Goal: Transaction & Acquisition: Subscribe to service/newsletter

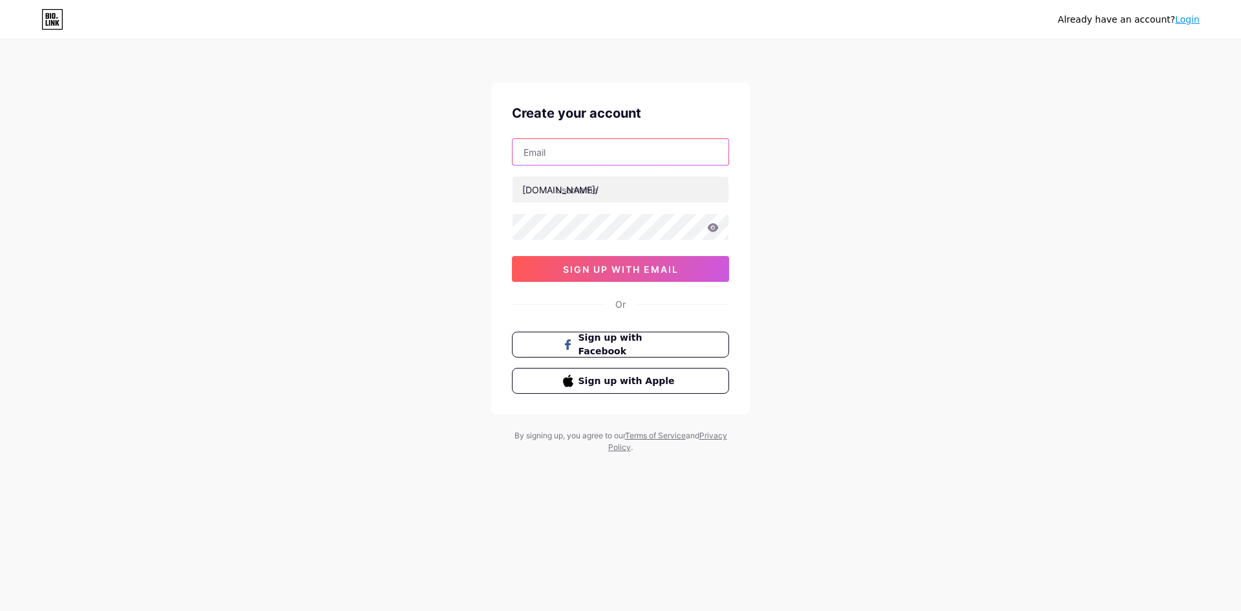
drag, startPoint x: 0, startPoint y: 0, endPoint x: 578, endPoint y: 154, distance: 598.0
click at [578, 154] on input "text" at bounding box center [621, 152] width 216 height 26
click at [885, 166] on div "Already have an account? Login Create your account [DOMAIN_NAME]/ 0cAFcWeA6JTTW…" at bounding box center [620, 247] width 1241 height 495
click at [615, 138] on div "Create your account [DOMAIN_NAME]/ 0cAFcWeA6JTTWLsZfUfl0_uT6rFUZXM51EEv0eRNBX0J…" at bounding box center [620, 249] width 259 height 332
click at [612, 148] on input "text" at bounding box center [621, 152] width 216 height 26
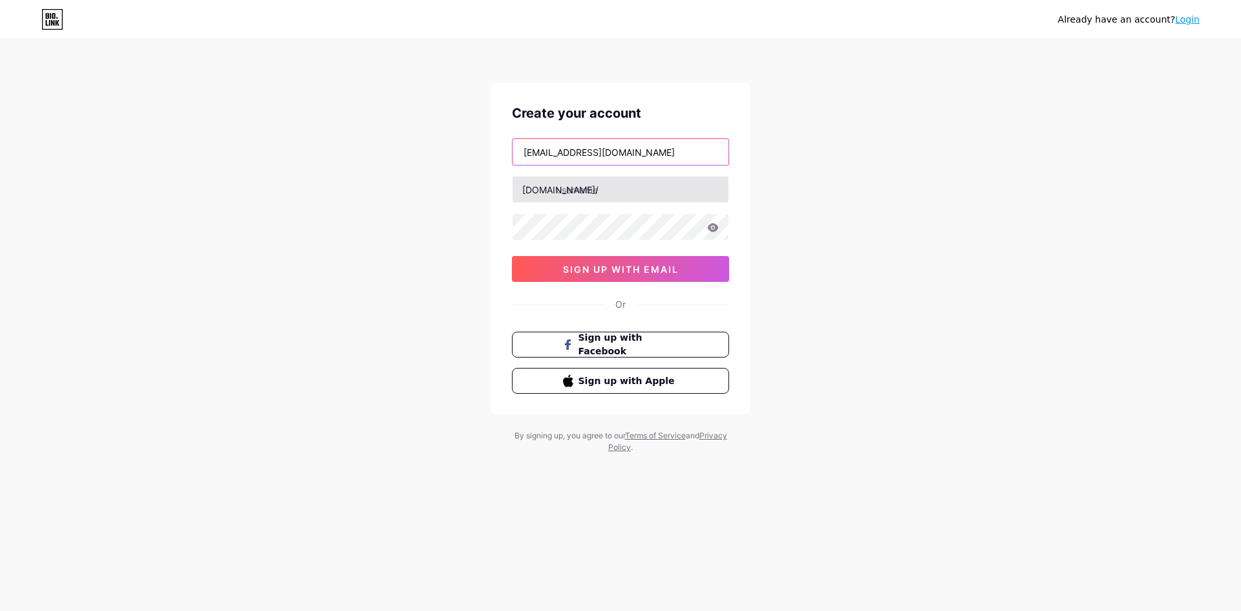
type input "[EMAIL_ADDRESS][DOMAIN_NAME]"
click at [603, 193] on input "text" at bounding box center [621, 189] width 216 height 26
type input "kaihiwatarilol"
click at [384, 209] on div "Already have an account? Login Create your account [EMAIL_ADDRESS][DOMAIN_NAME]…" at bounding box center [620, 247] width 1241 height 495
click at [331, 299] on div "Already have an account? Login Create your account [EMAIL_ADDRESS][DOMAIN_NAME]…" at bounding box center [620, 247] width 1241 height 495
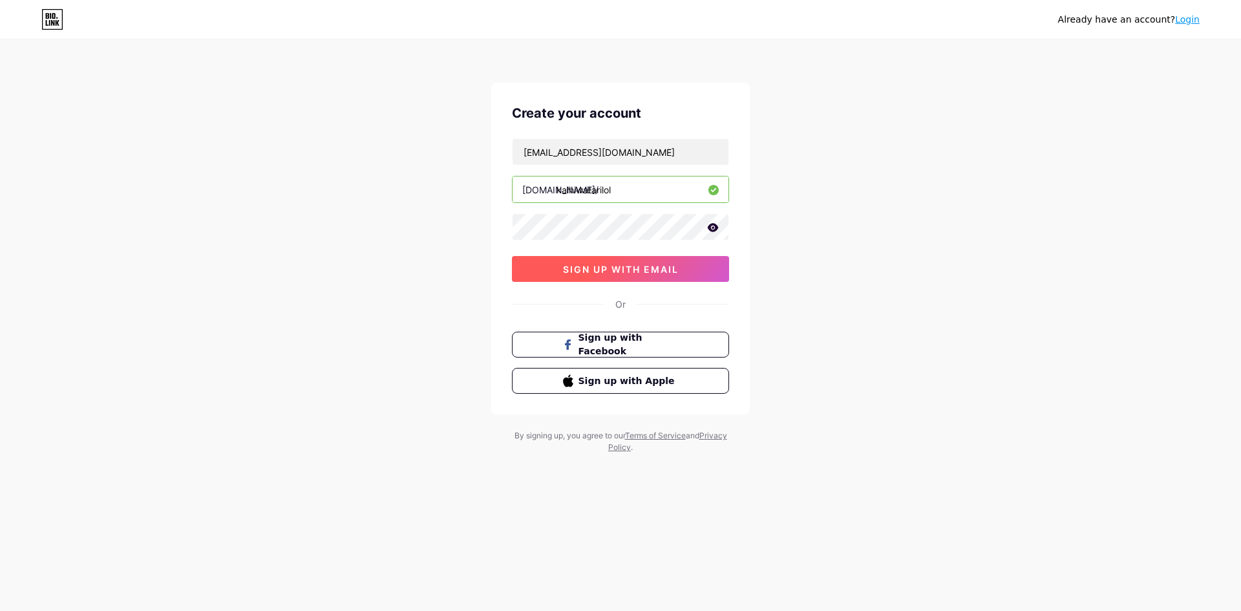
click at [596, 273] on span "sign up with email" at bounding box center [621, 269] width 116 height 11
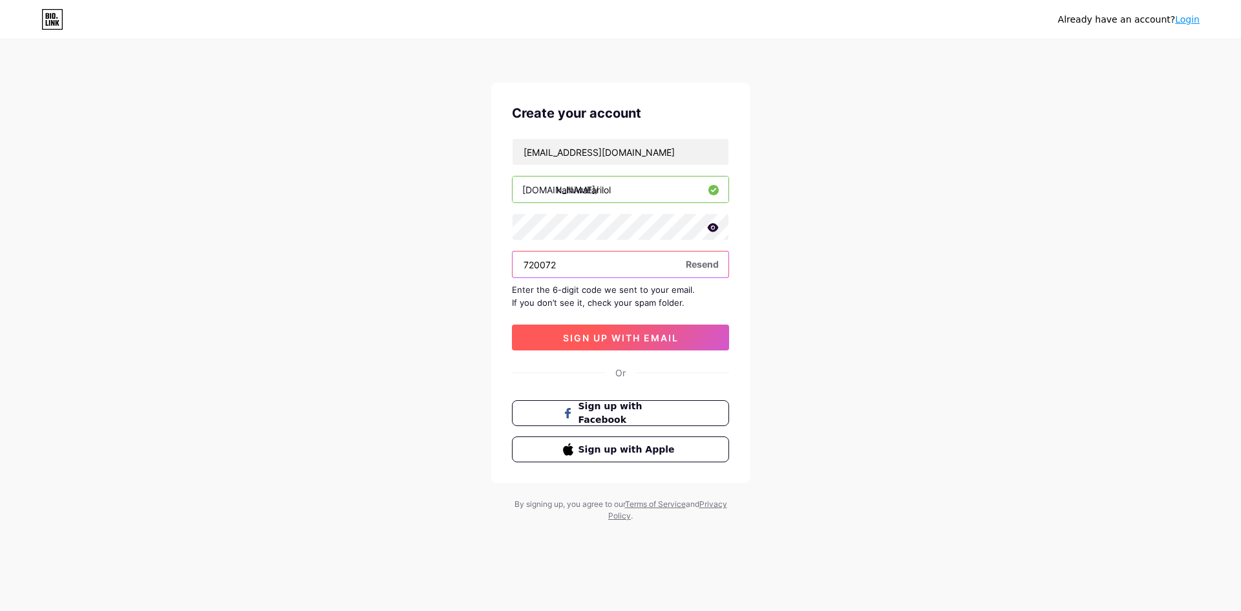
type input "720072"
click at [639, 329] on button "sign up with email" at bounding box center [620, 338] width 217 height 26
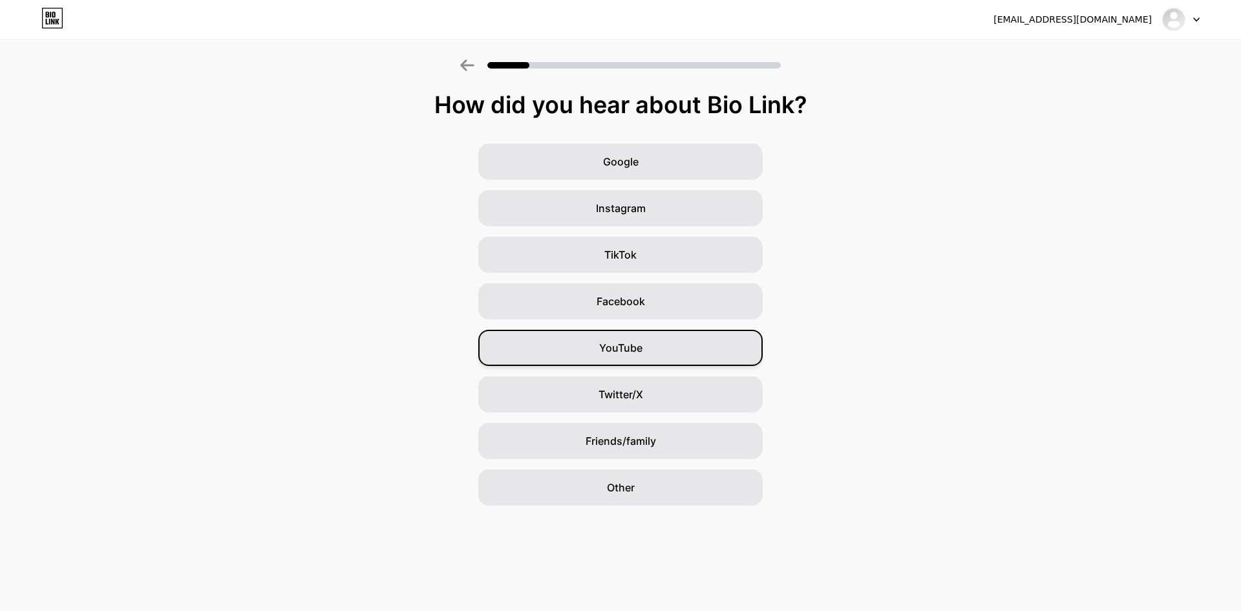
click at [637, 350] on span "YouTube" at bounding box center [620, 348] width 43 height 16
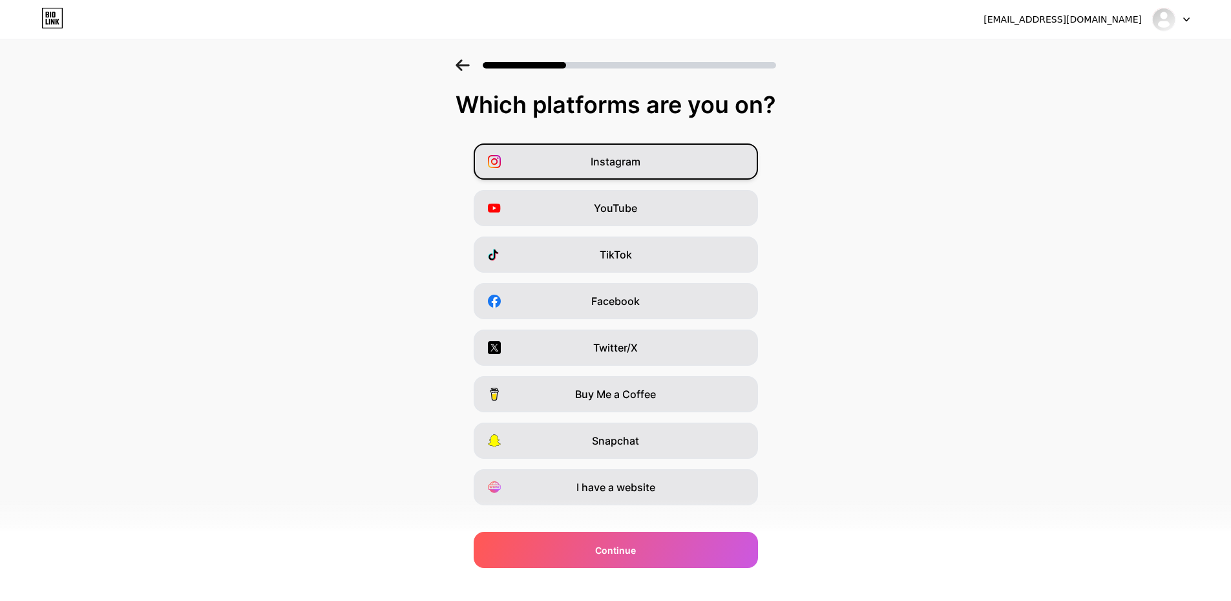
click at [641, 160] on span "Instagram" at bounding box center [616, 162] width 50 height 16
click at [646, 199] on div "YouTube" at bounding box center [616, 208] width 284 height 36
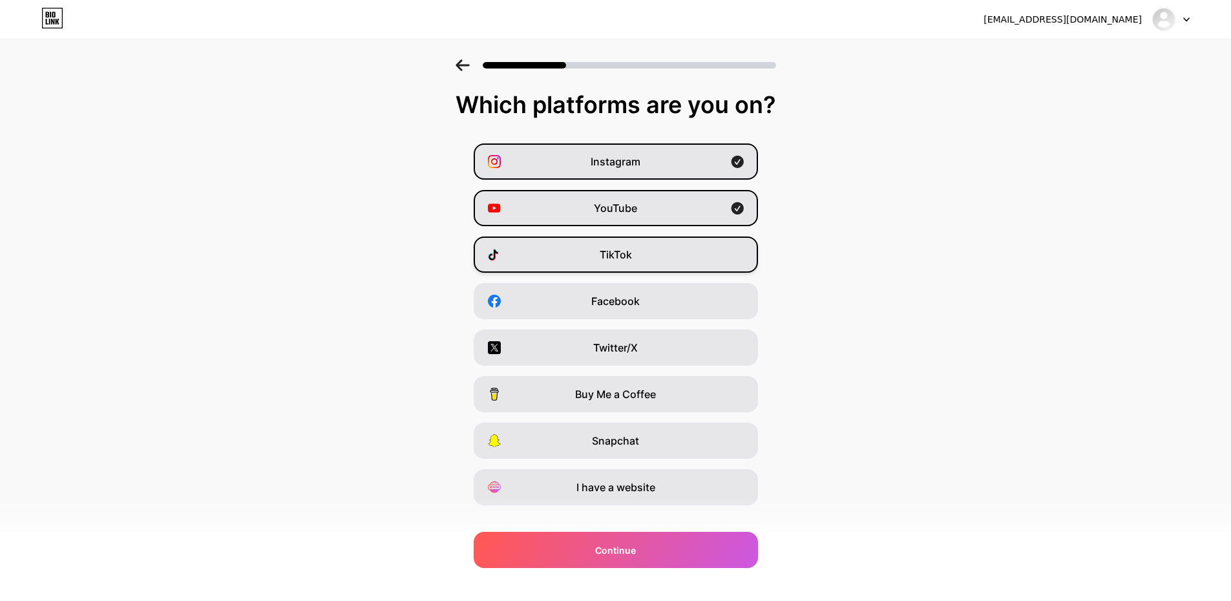
click at [660, 253] on div "TikTok" at bounding box center [616, 255] width 284 height 36
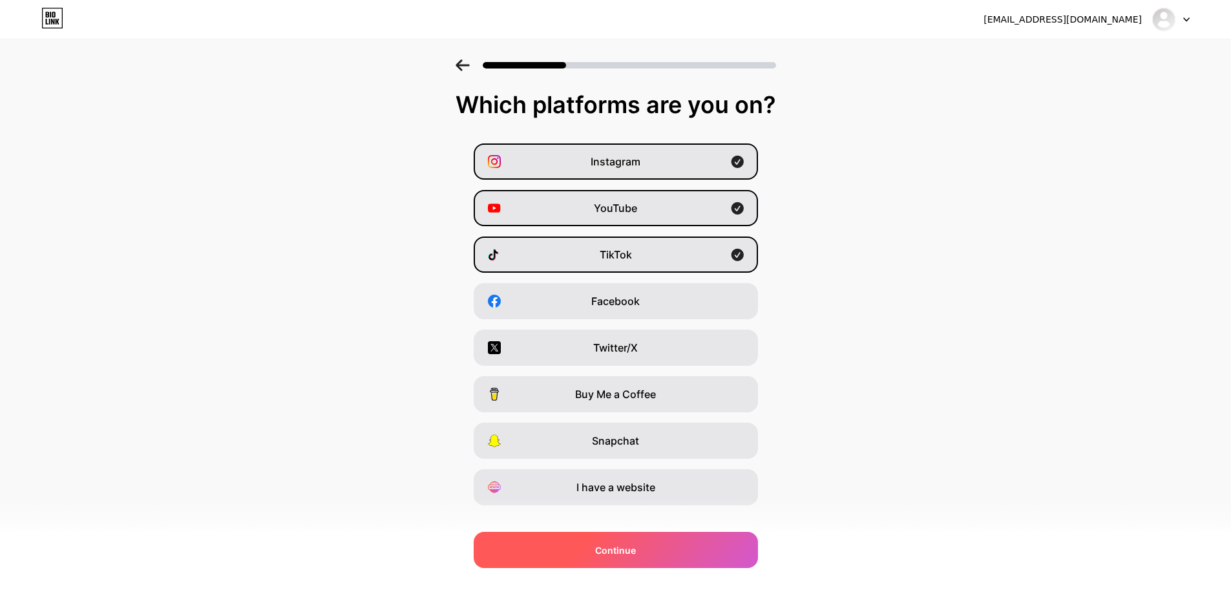
click at [648, 555] on div "Continue" at bounding box center [616, 550] width 284 height 36
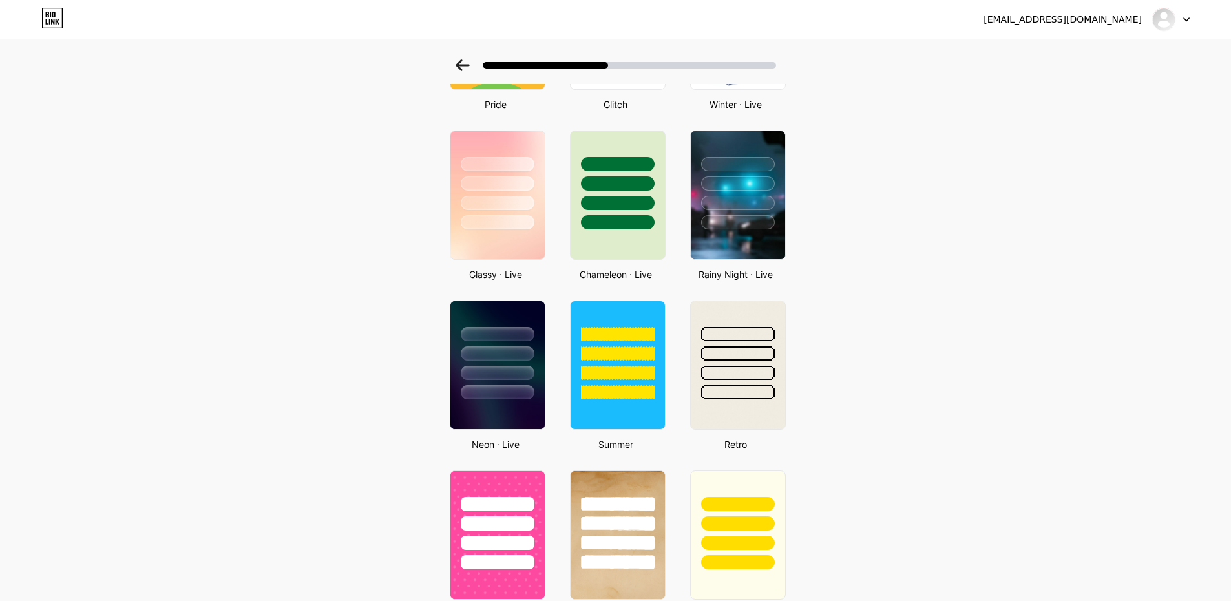
scroll to position [228, 0]
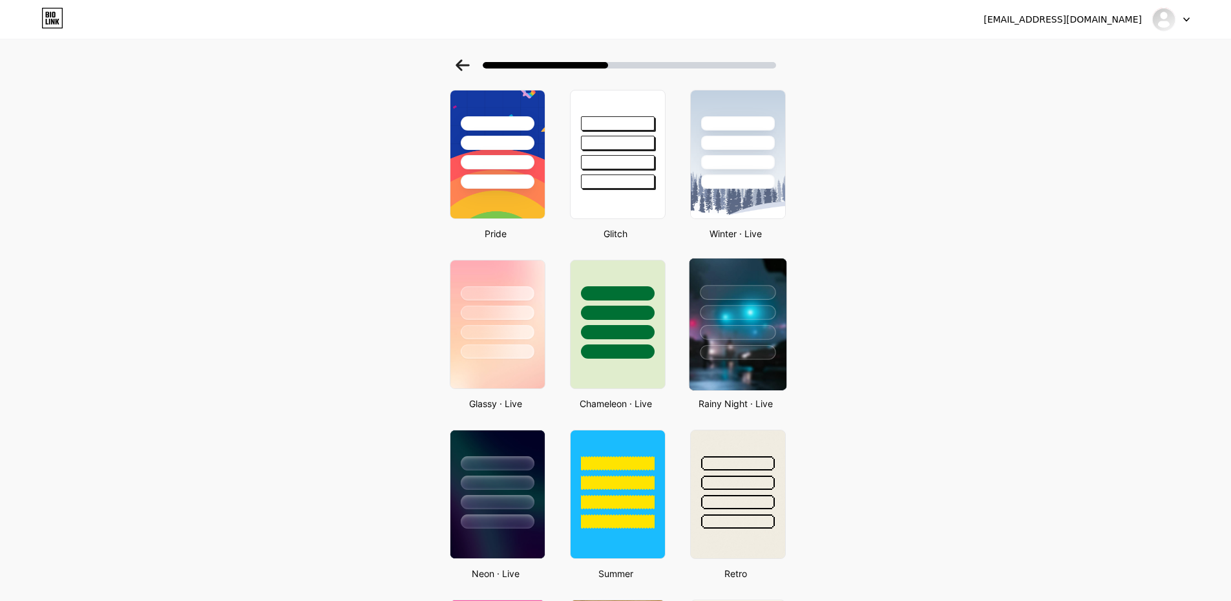
click at [730, 315] on div at bounding box center [738, 312] width 76 height 15
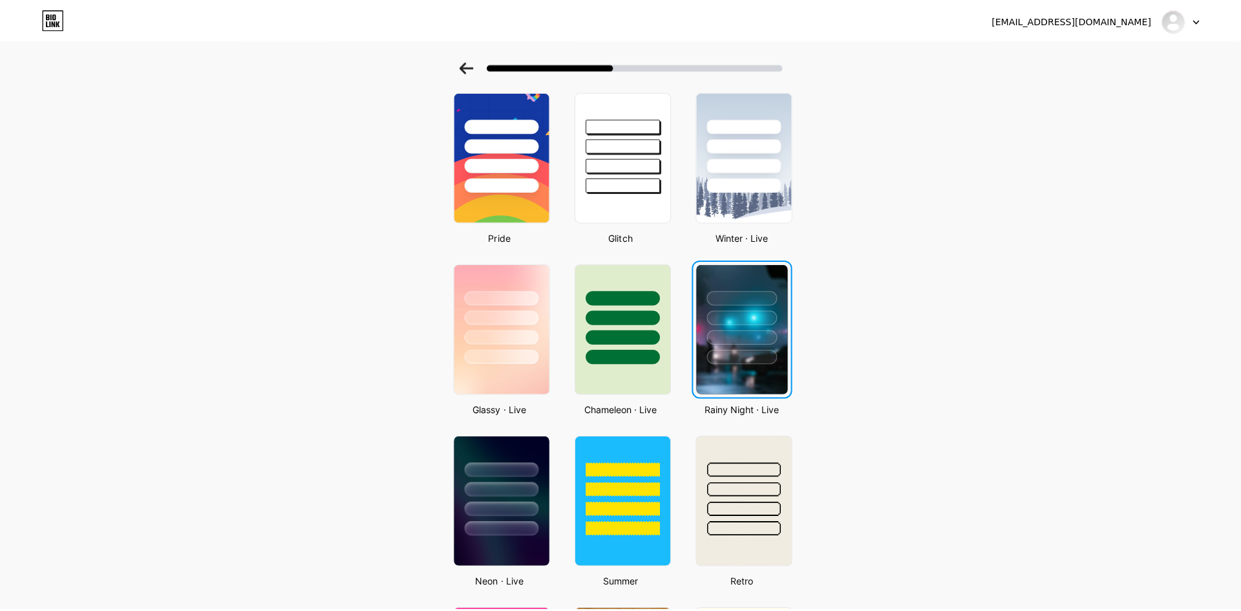
scroll to position [0, 0]
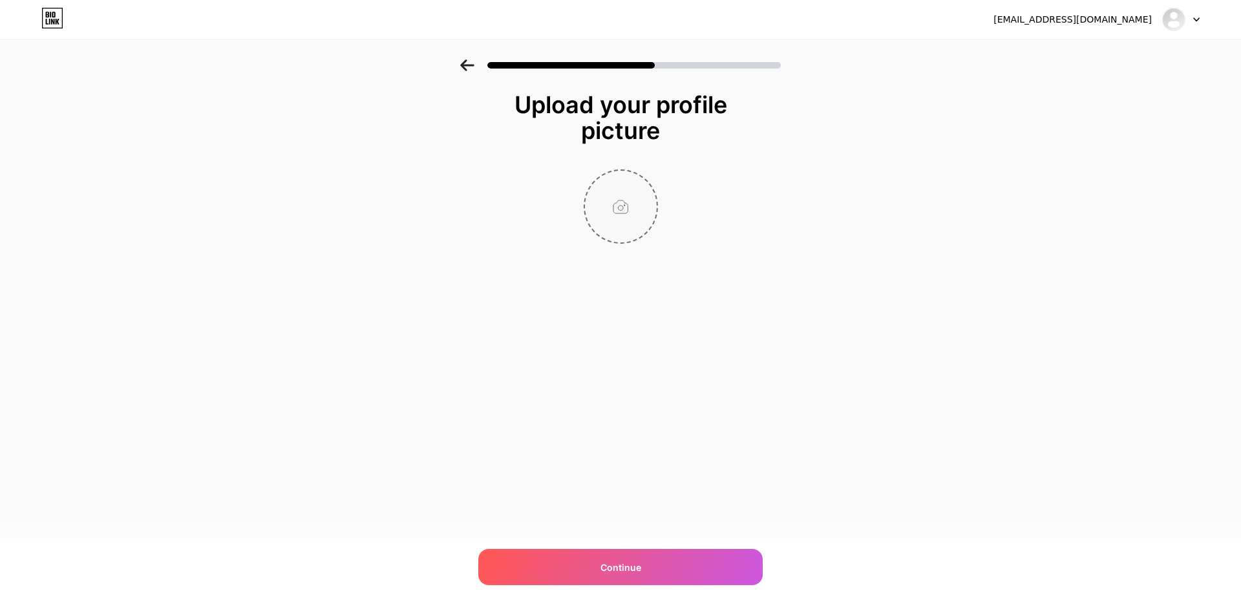
click at [637, 200] on input "file" at bounding box center [621, 207] width 72 height 72
type input "C:\fakepath\rkaan.png"
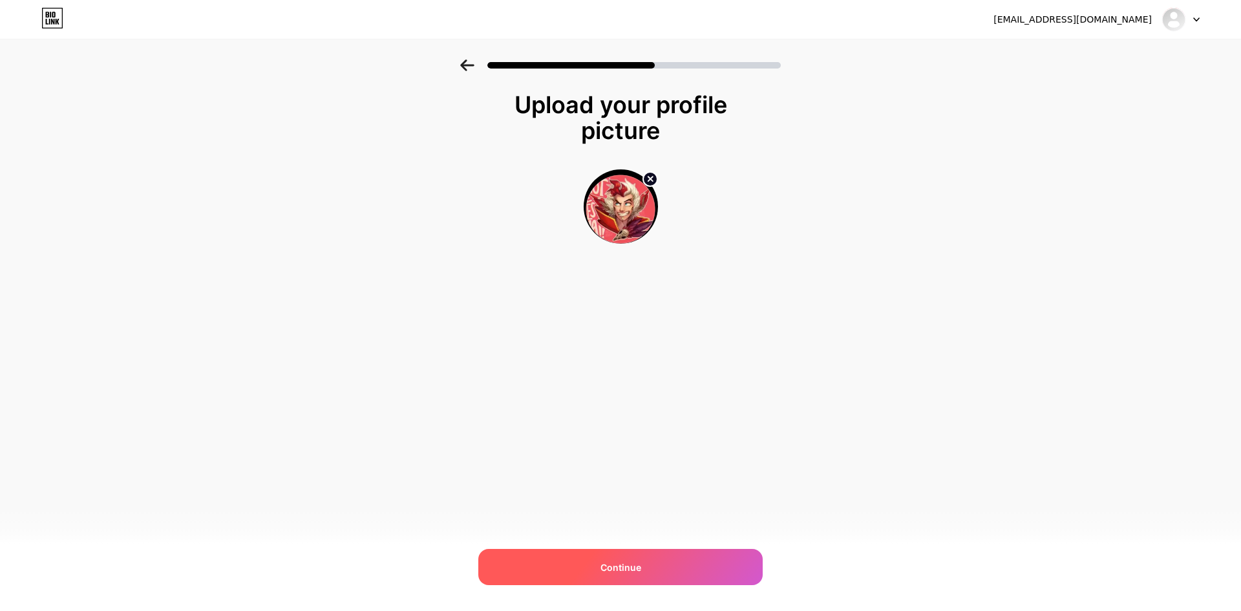
click at [633, 564] on span "Continue" at bounding box center [621, 567] width 41 height 14
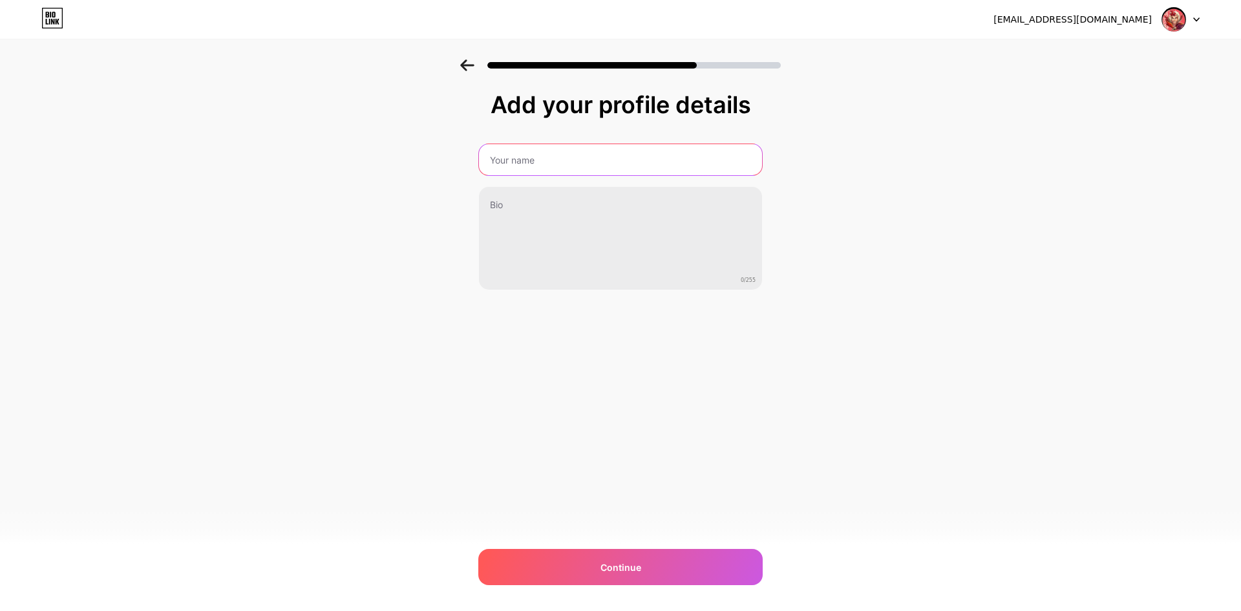
click at [595, 173] on input "text" at bounding box center [620, 159] width 283 height 31
type input "t"
type input "k"
type input "[PERSON_NAME]"
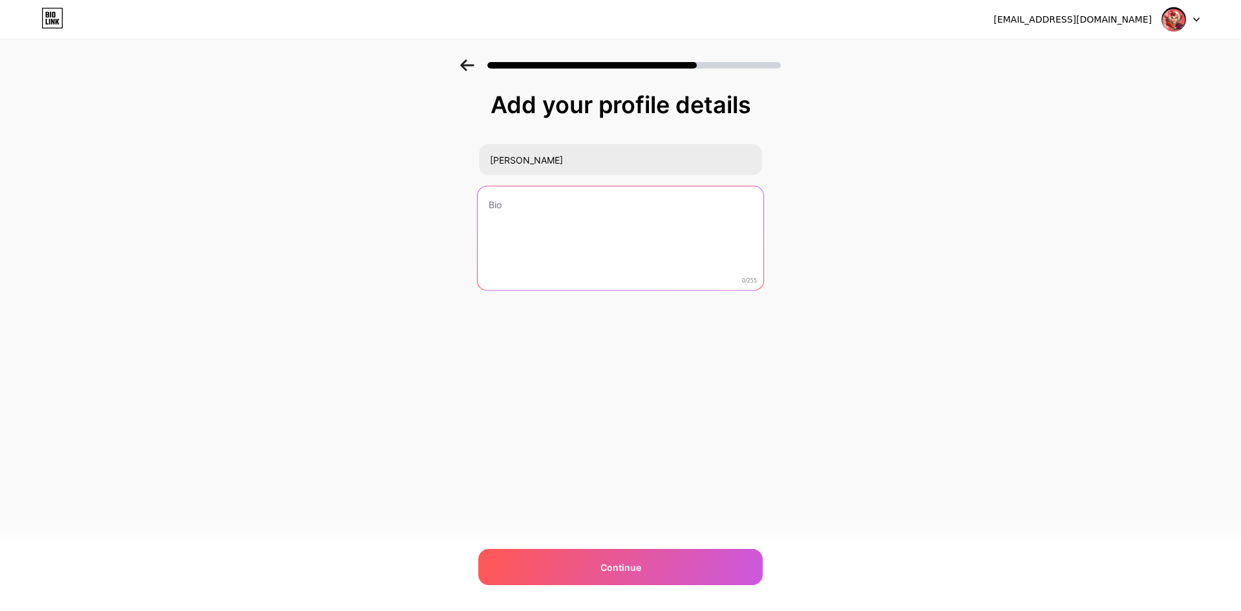
click at [580, 227] on textarea at bounding box center [621, 238] width 286 height 105
type textarea "R"
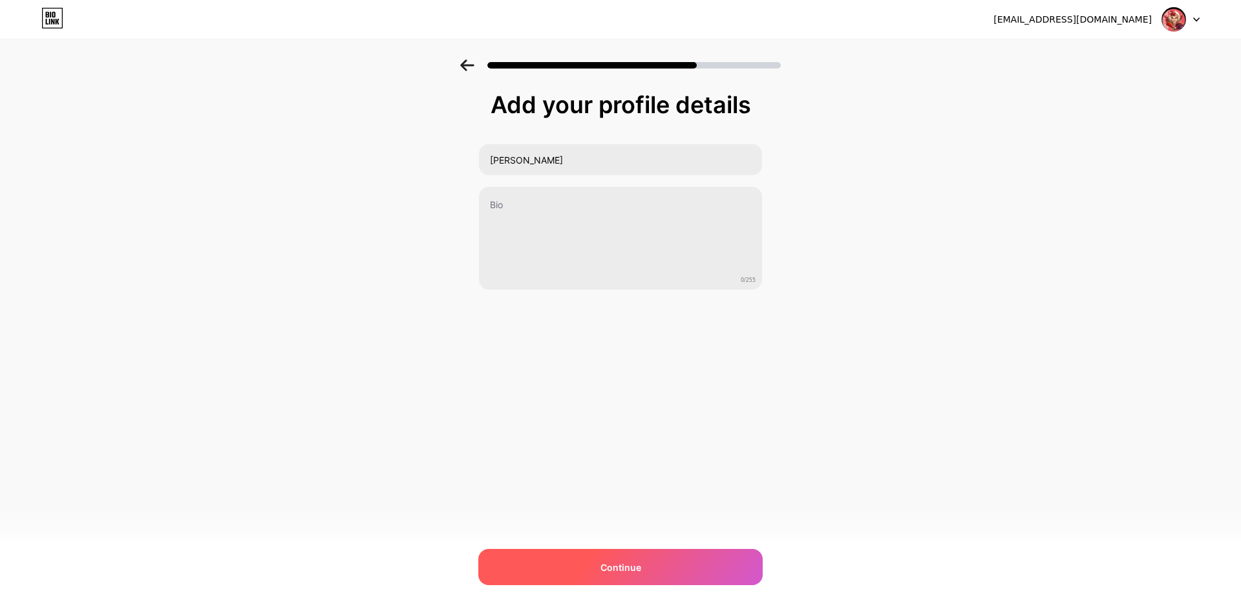
click at [649, 568] on div "Continue" at bounding box center [620, 567] width 284 height 36
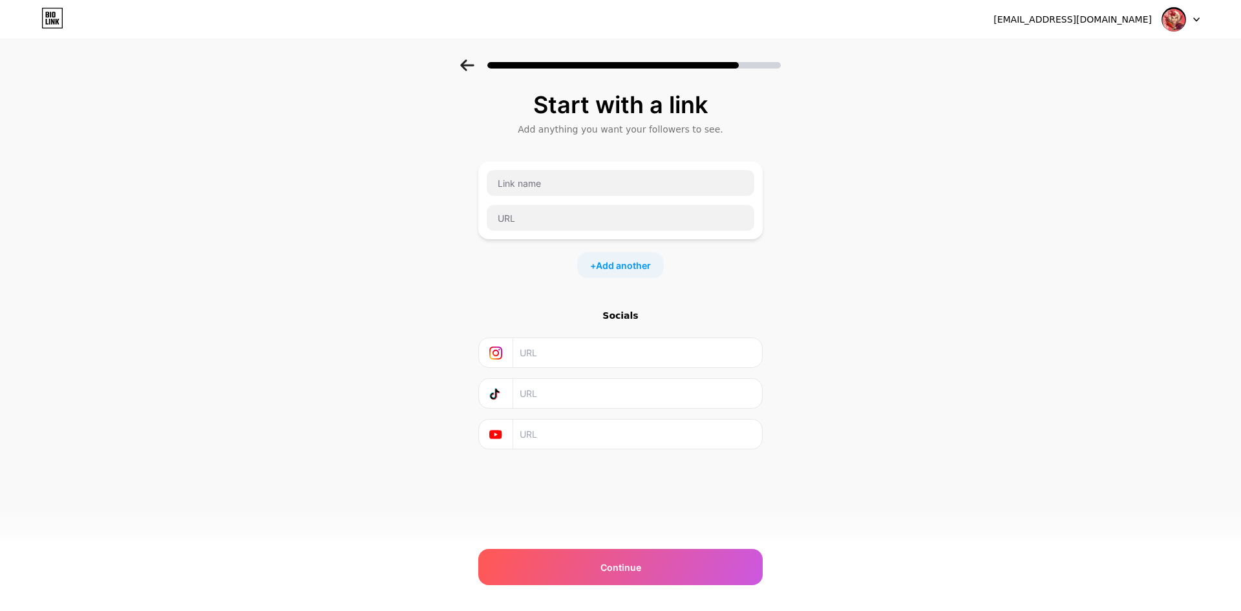
click at [540, 348] on input "text" at bounding box center [637, 352] width 235 height 29
click at [547, 357] on input "text" at bounding box center [637, 352] width 235 height 29
paste input "[URL][DOMAIN_NAME]"
type input "[URL][DOMAIN_NAME]"
click at [546, 388] on input "text" at bounding box center [637, 393] width 235 height 29
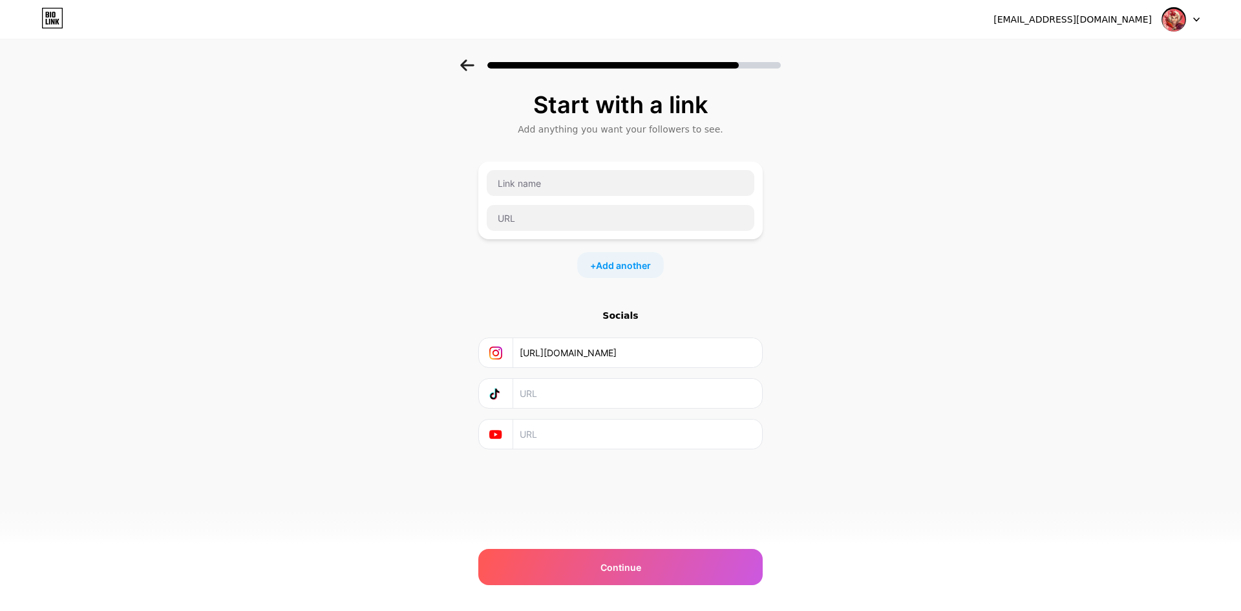
paste input "[URL][DOMAIN_NAME]"
type input "[URL][DOMAIN_NAME]"
click at [557, 432] on input "text" at bounding box center [637, 434] width 235 height 29
paste input "[URL][DOMAIN_NAME]"
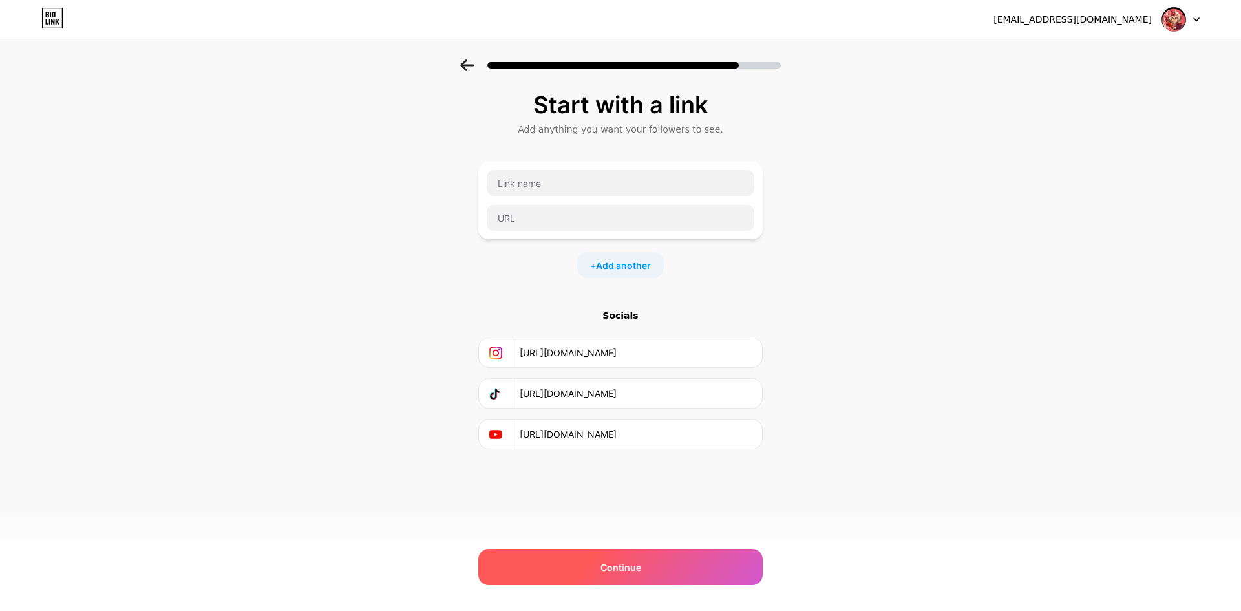
type input "[URL][DOMAIN_NAME]"
click at [622, 566] on span "Continue" at bounding box center [621, 567] width 41 height 14
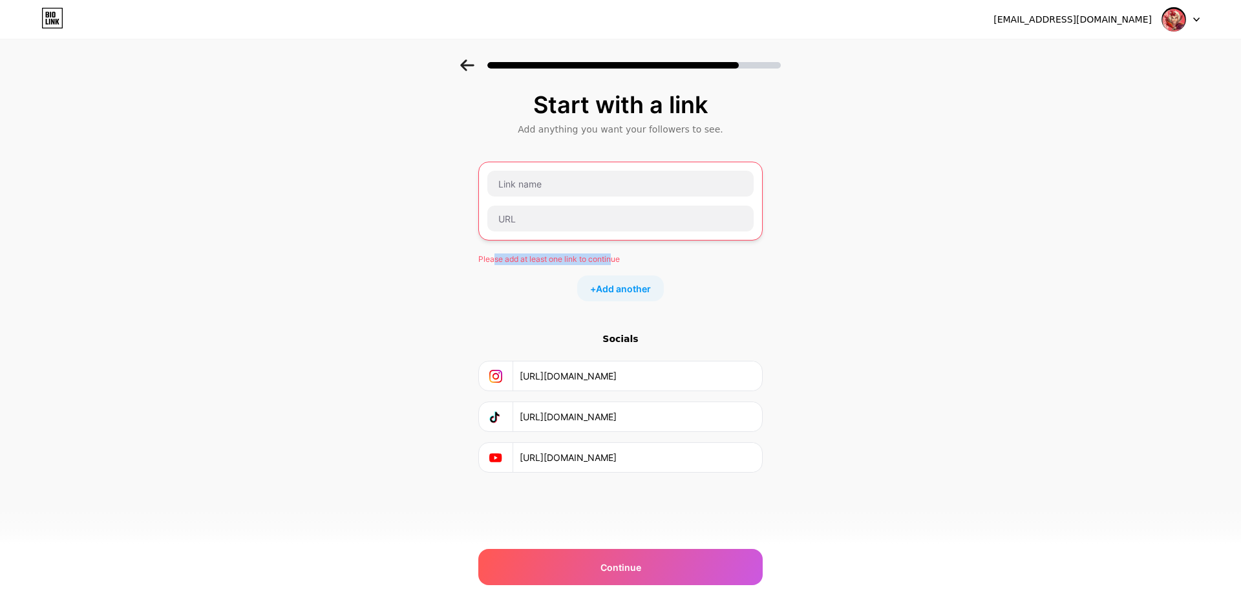
drag, startPoint x: 499, startPoint y: 253, endPoint x: 615, endPoint y: 249, distance: 115.8
click at [615, 250] on div "Please add at least one link to continue + Add another" at bounding box center [620, 232] width 284 height 140
click at [904, 288] on div "Start with a link Add anything you want your followers to see. Please add at le…" at bounding box center [620, 298] width 1241 height 478
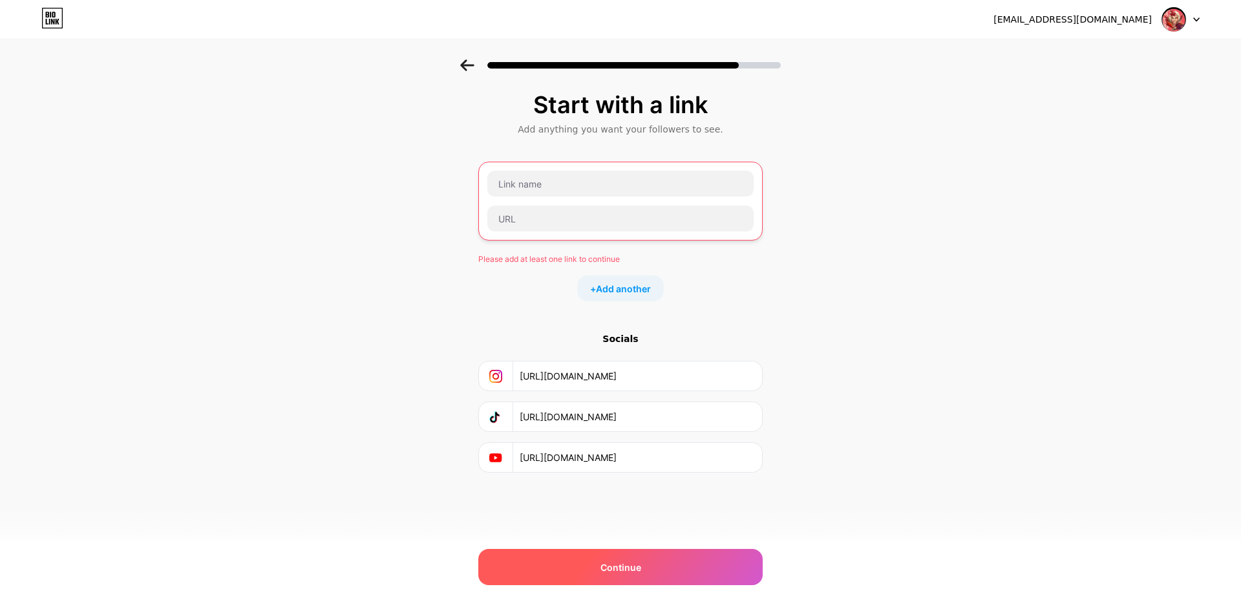
click at [663, 576] on div "Continue" at bounding box center [620, 567] width 284 height 36
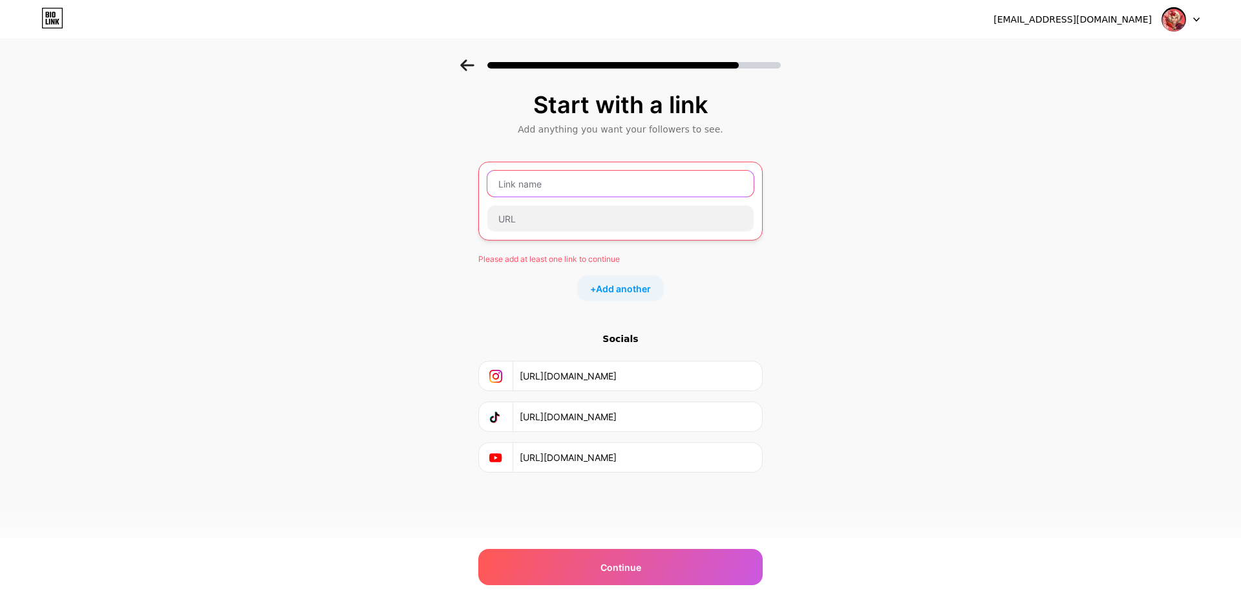
click at [566, 181] on input "text" at bounding box center [620, 184] width 266 height 26
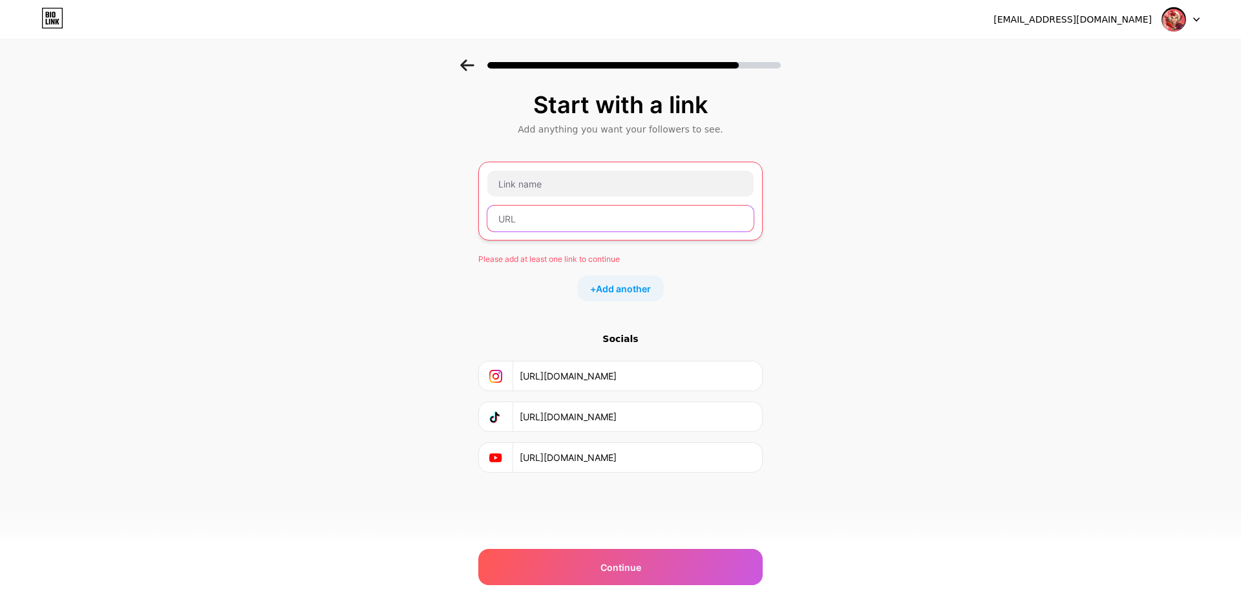
click at [554, 213] on input "text" at bounding box center [620, 219] width 266 height 26
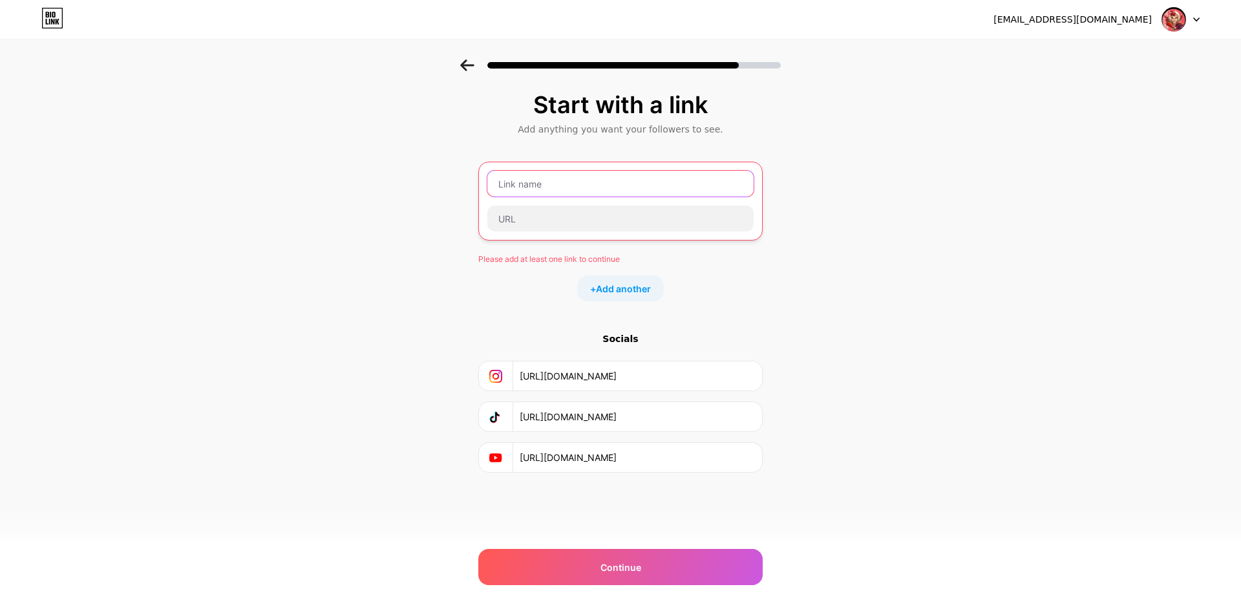
click at [557, 175] on input "text" at bounding box center [620, 184] width 266 height 26
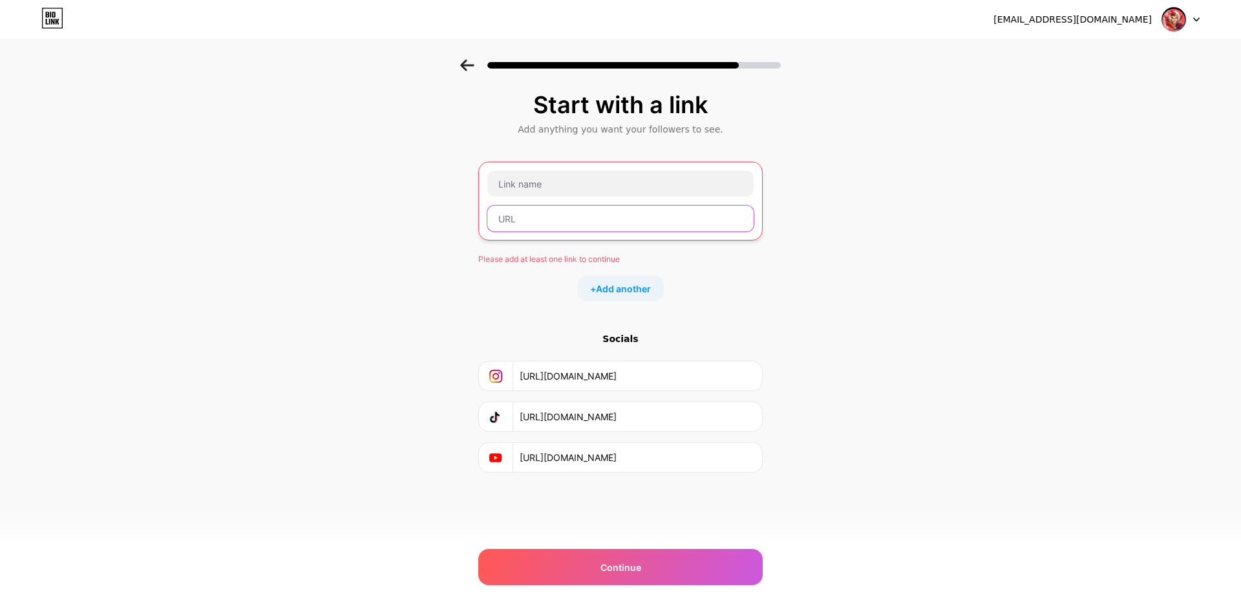
click at [566, 221] on input "text" at bounding box center [620, 219] width 266 height 26
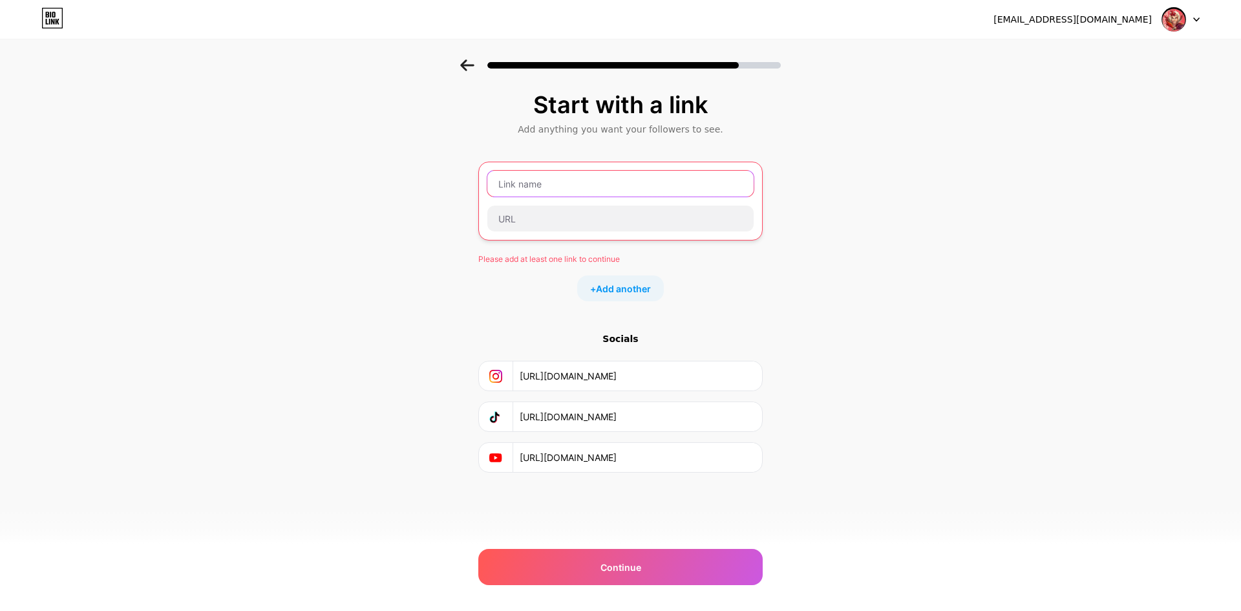
click at [580, 173] on input "text" at bounding box center [620, 184] width 266 height 26
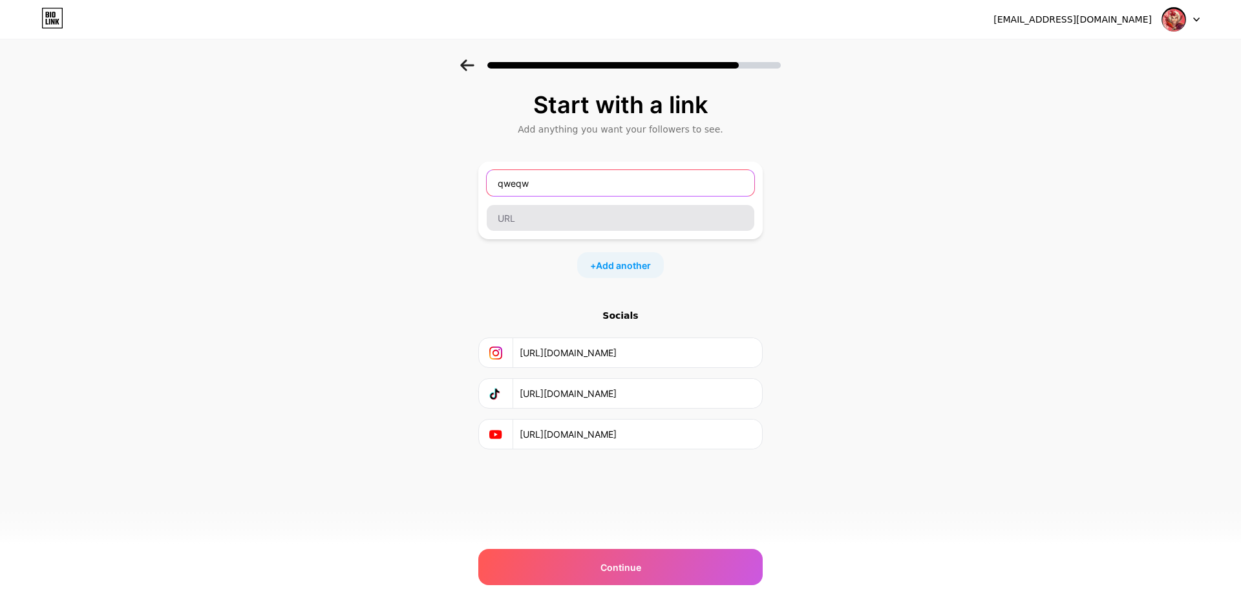
type input "qweqw"
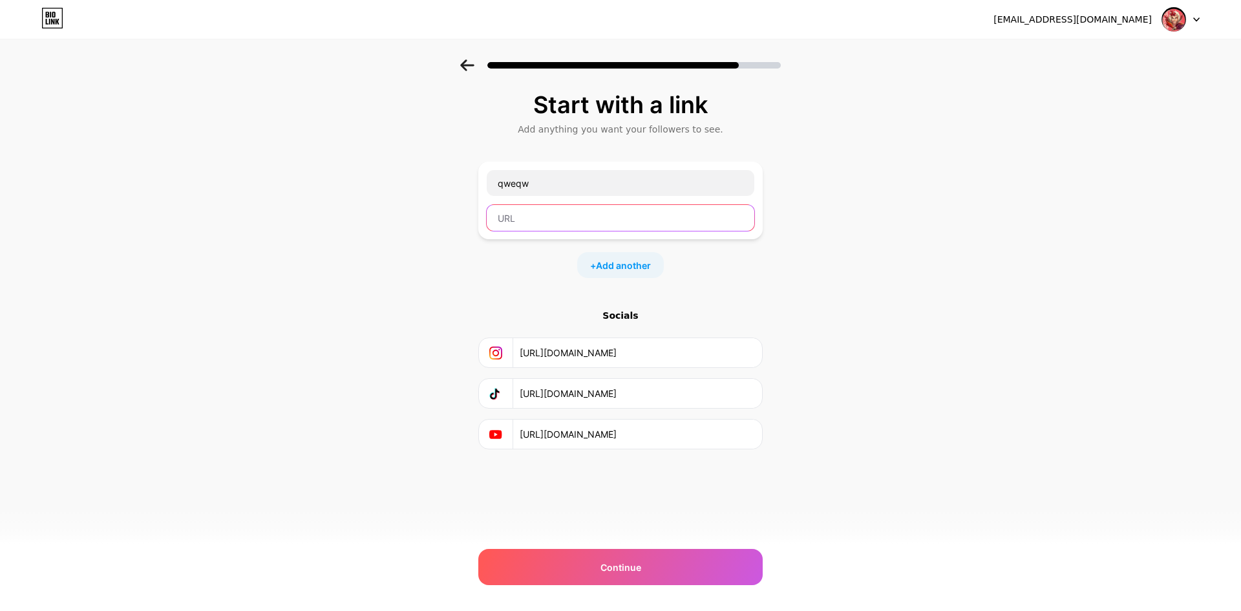
click at [563, 209] on input "text" at bounding box center [621, 218] width 268 height 26
type input "qweqw"
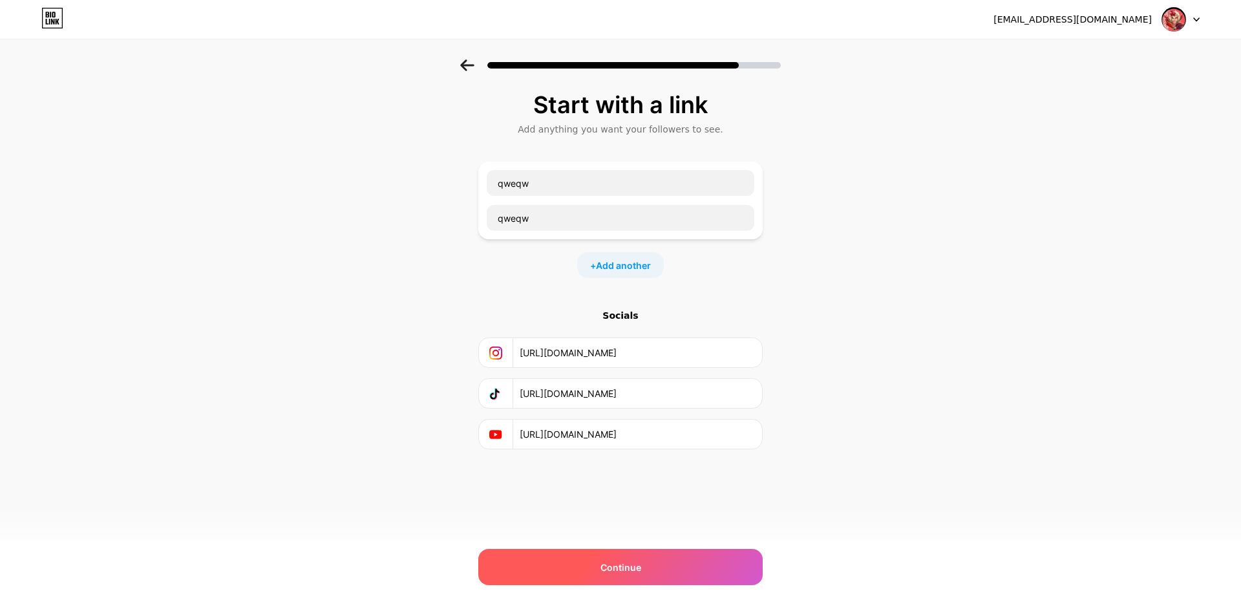
click at [633, 579] on div "Continue" at bounding box center [620, 567] width 284 height 36
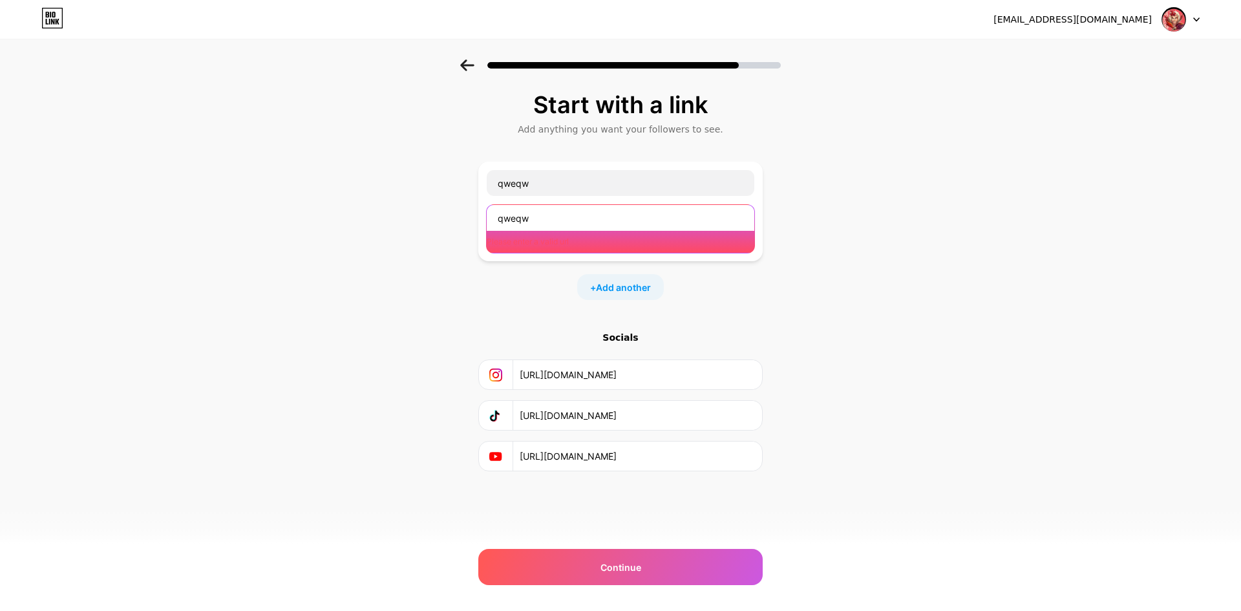
drag, startPoint x: 550, startPoint y: 222, endPoint x: 420, endPoint y: 235, distance: 130.6
click at [425, 236] on div "Start with a link Add anything you want your followers to see. qweqw qweqw Plea…" at bounding box center [620, 297] width 1241 height 476
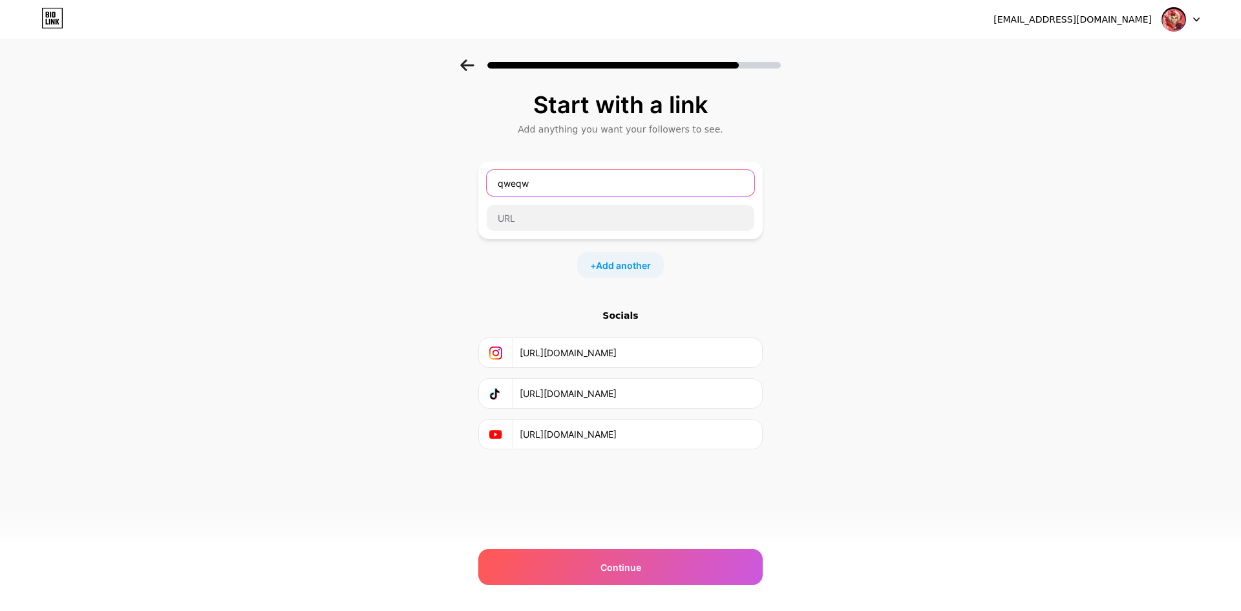
drag, startPoint x: 570, startPoint y: 183, endPoint x: 434, endPoint y: 181, distance: 135.1
click at [438, 182] on div "Start with a link Add anything you want your followers to see. qweqw + Add anot…" at bounding box center [620, 286] width 1241 height 454
click at [539, 214] on input "text" at bounding box center [621, 218] width 268 height 26
type input "[DOMAIN_NAME]"
click at [560, 174] on input "q" at bounding box center [621, 183] width 268 height 26
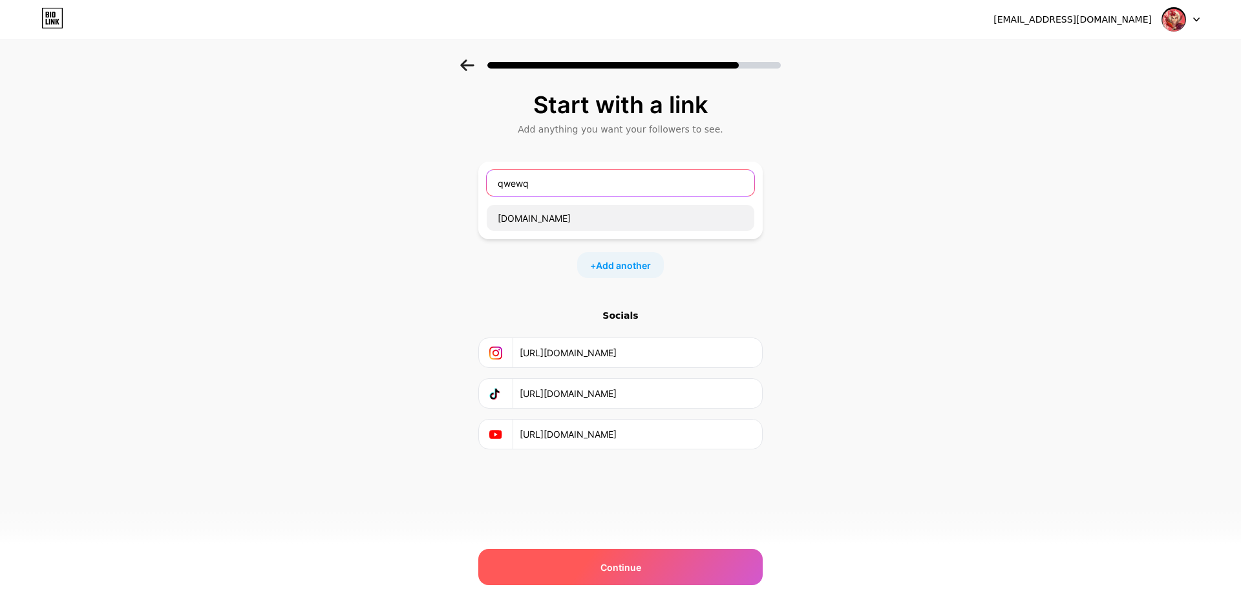
type input "qwewq"
click at [646, 551] on div "Continue" at bounding box center [620, 567] width 284 height 36
click at [654, 562] on div "Continue" at bounding box center [620, 567] width 284 height 36
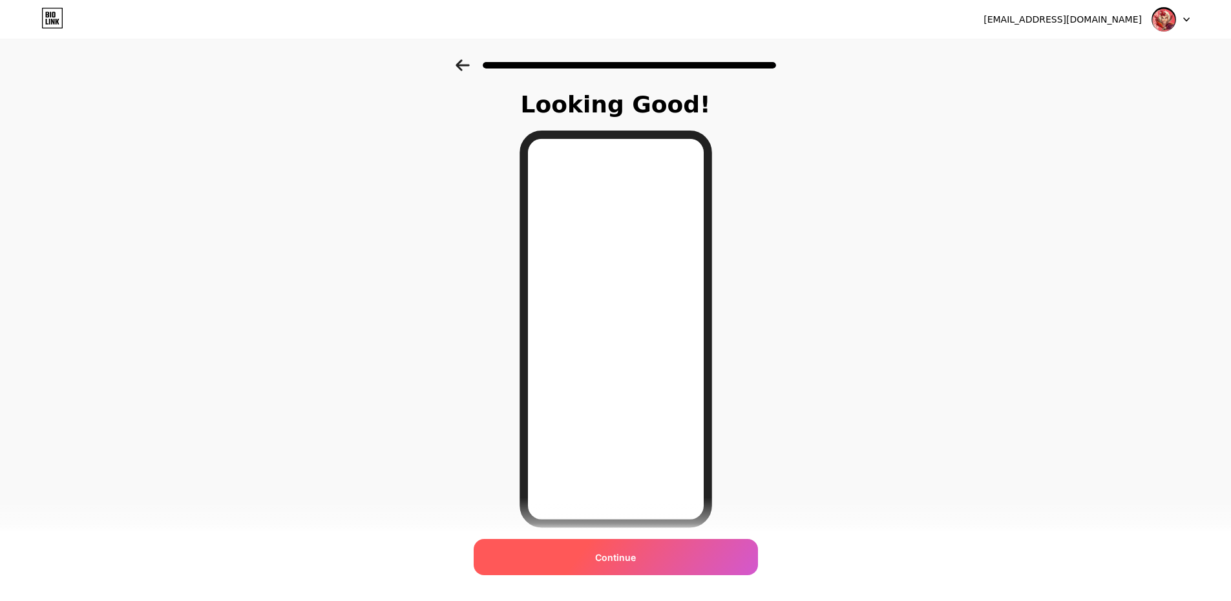
click at [629, 560] on span "Continue" at bounding box center [615, 558] width 41 height 14
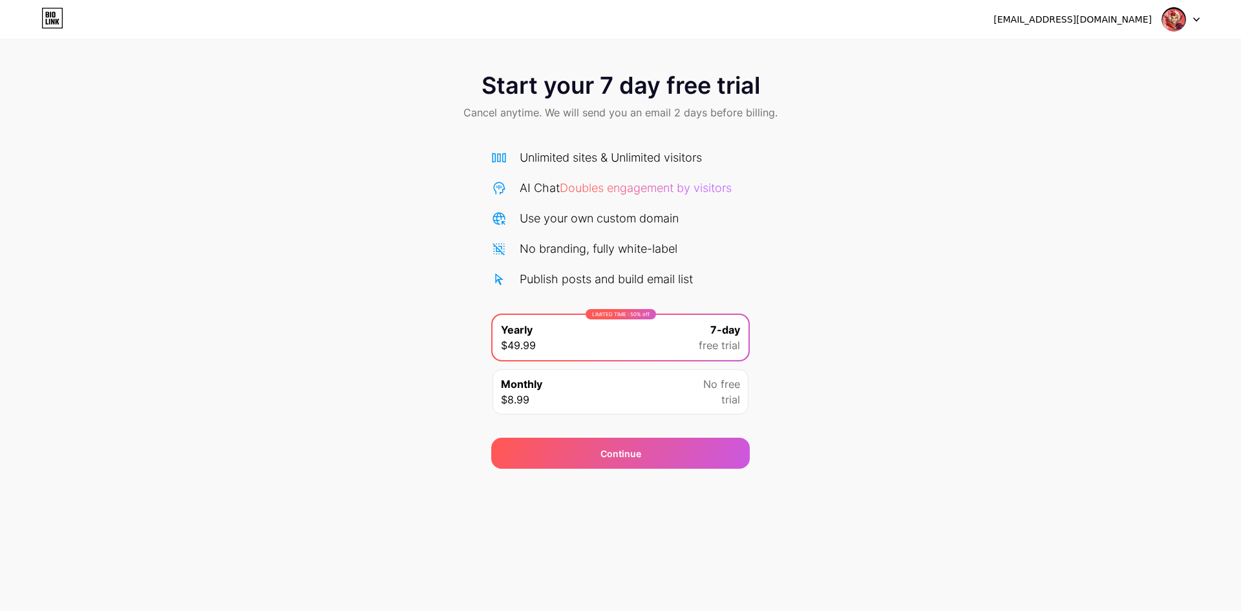
click at [594, 404] on div "Monthly $8.99 No free trial" at bounding box center [621, 391] width 256 height 45
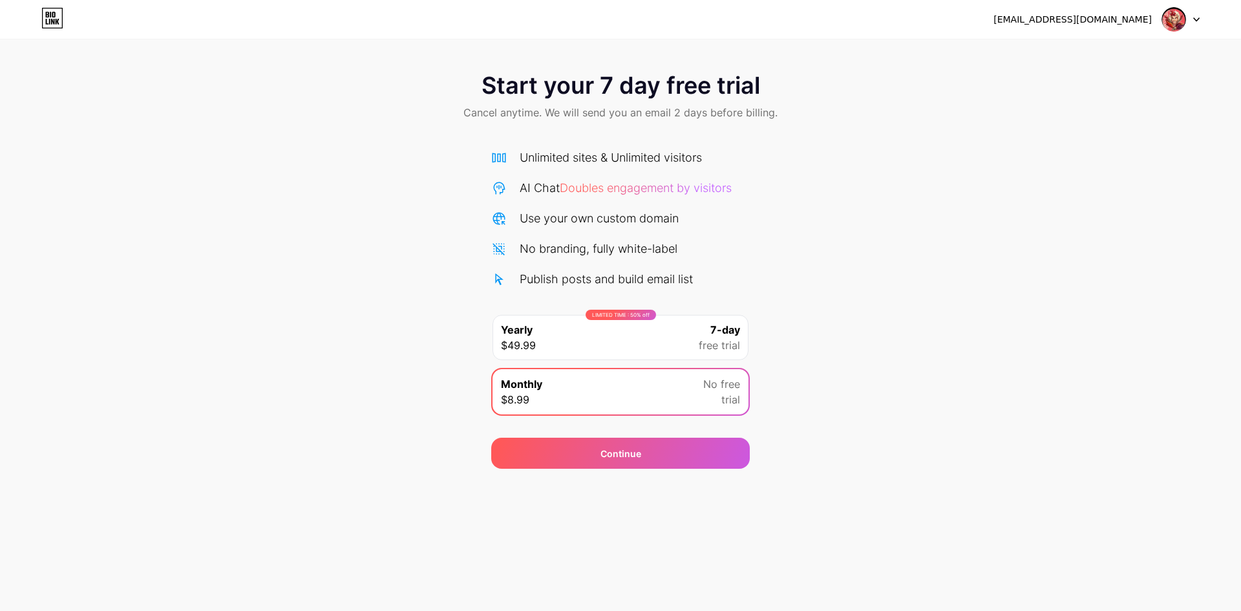
click at [596, 356] on div "LIMITED TIME : 50% off Yearly $49.99 7-day free trial" at bounding box center [621, 337] width 256 height 45
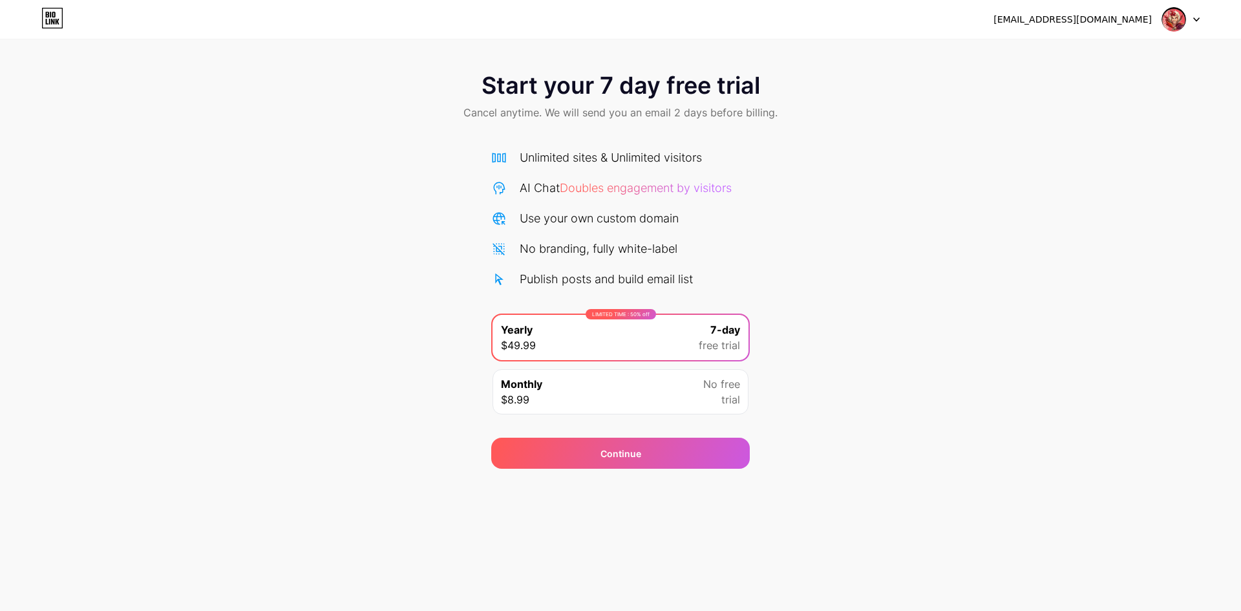
click at [1180, 18] on img at bounding box center [1174, 19] width 25 height 25
click at [58, 17] on icon at bounding box center [52, 18] width 22 height 21
click at [682, 392] on div "Monthly $8.99 No free trial" at bounding box center [621, 391] width 256 height 45
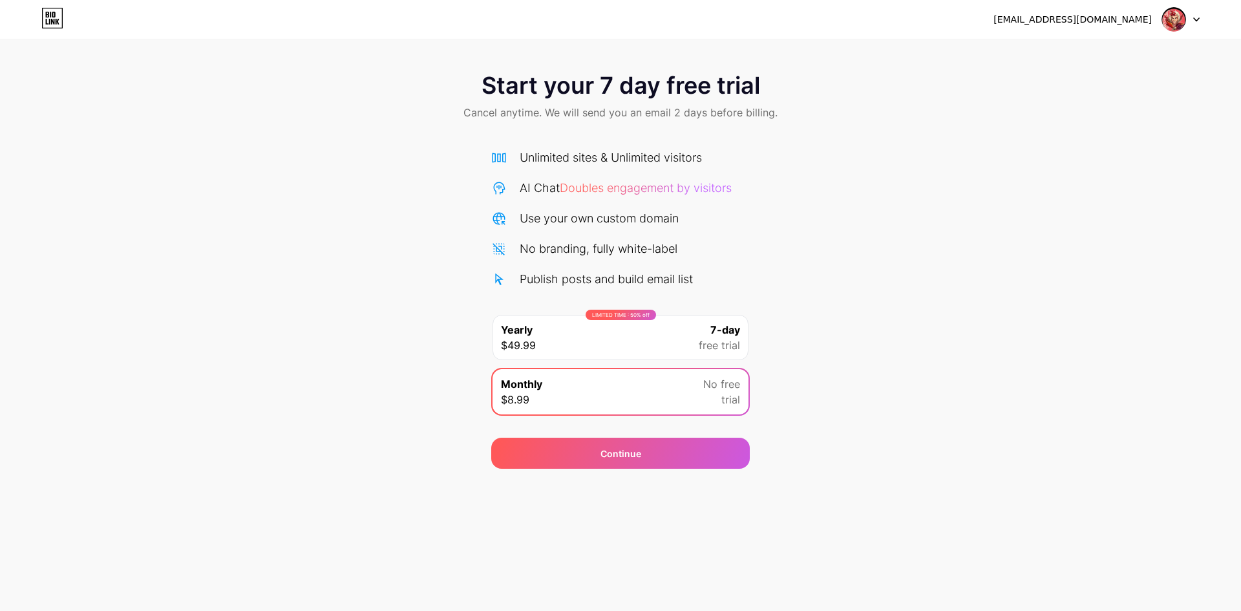
click at [697, 337] on div "LIMITED TIME : 50% off Yearly $49.99 7-day free trial" at bounding box center [621, 337] width 256 height 45
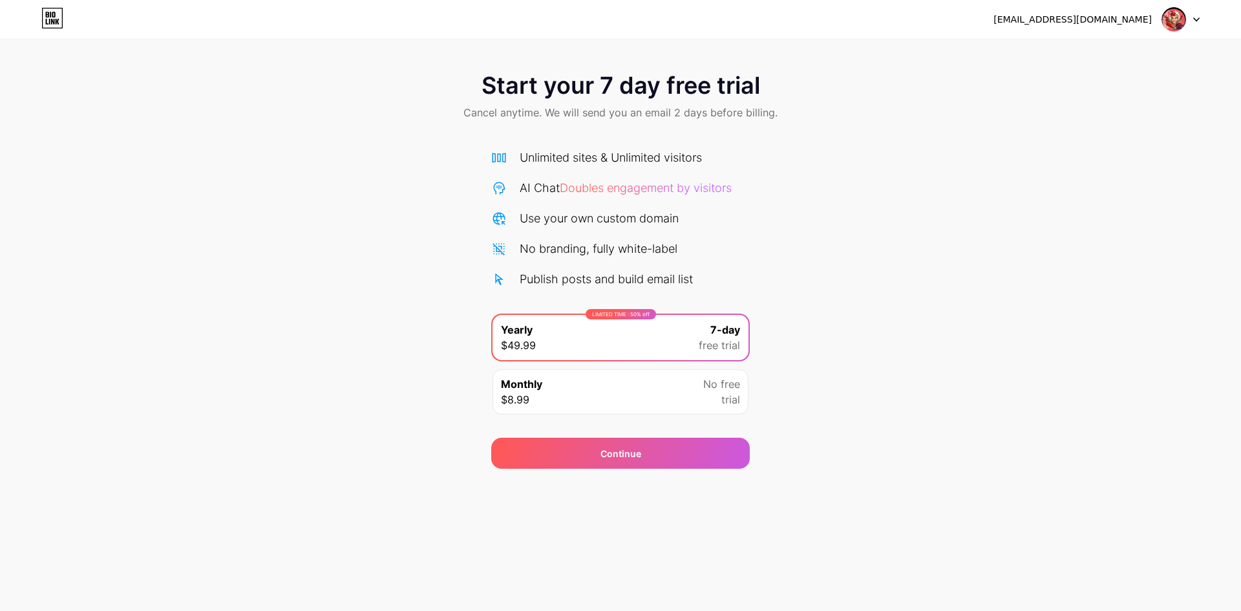
click at [704, 387] on span "No free" at bounding box center [721, 384] width 37 height 16
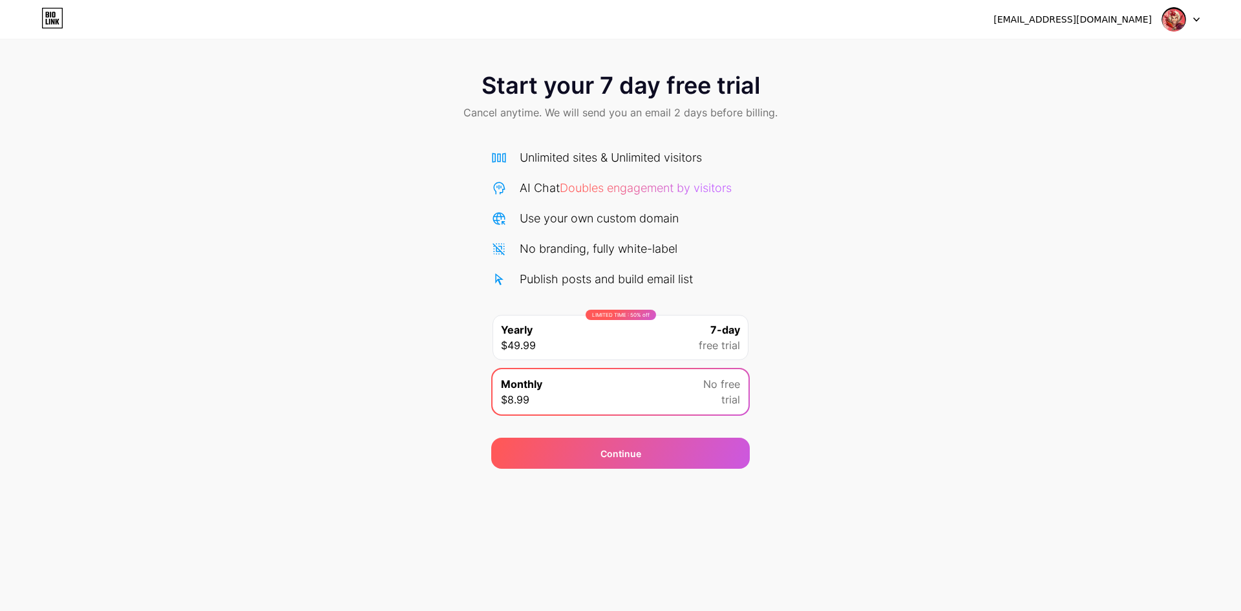
click at [718, 321] on div "LIMITED TIME : 50% off Yearly $49.99 7-day free trial" at bounding box center [621, 337] width 256 height 45
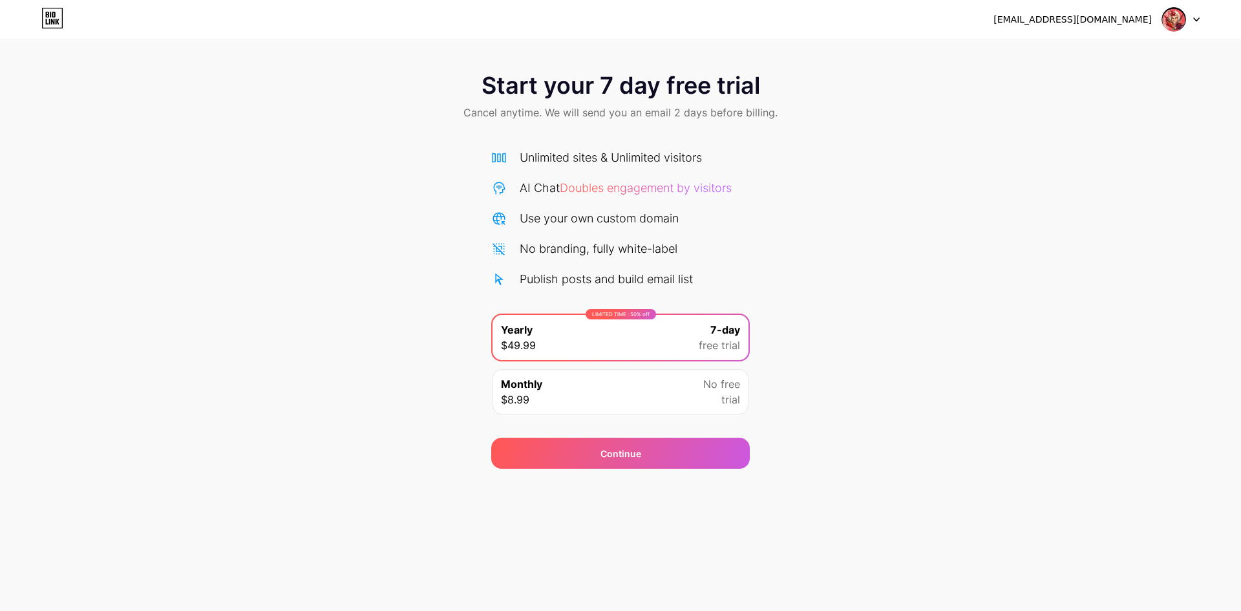
click at [701, 388] on div "Monthly $8.99 No free trial" at bounding box center [621, 391] width 256 height 45
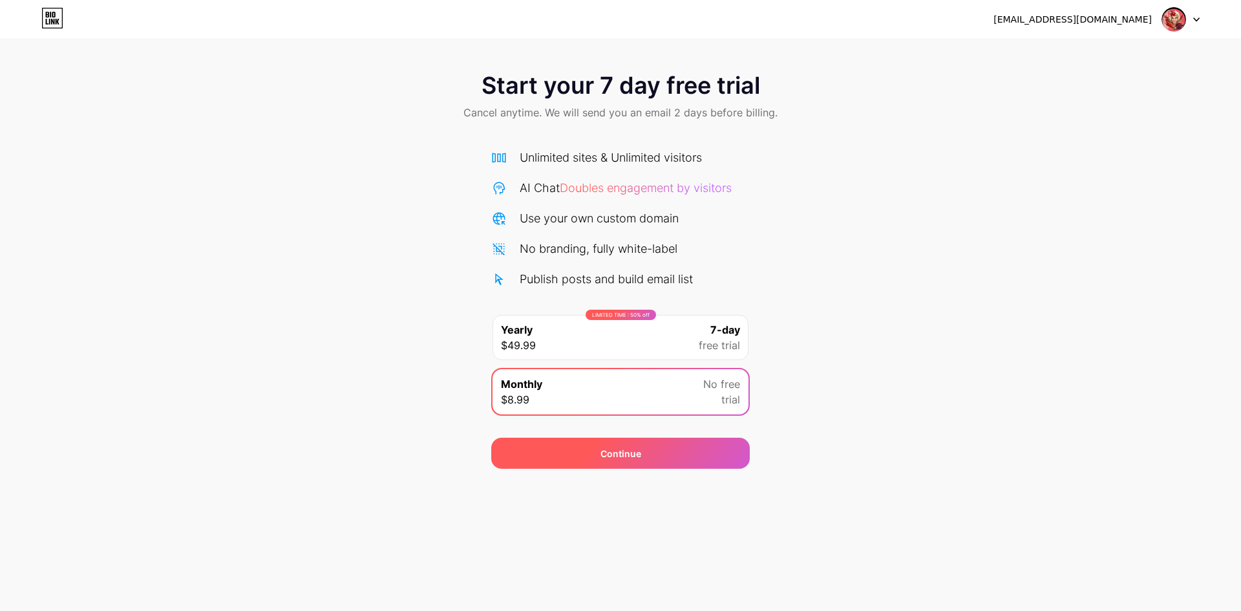
drag, startPoint x: 694, startPoint y: 447, endPoint x: 708, endPoint y: 450, distance: 14.0
click at [696, 447] on div "Continue" at bounding box center [620, 453] width 259 height 31
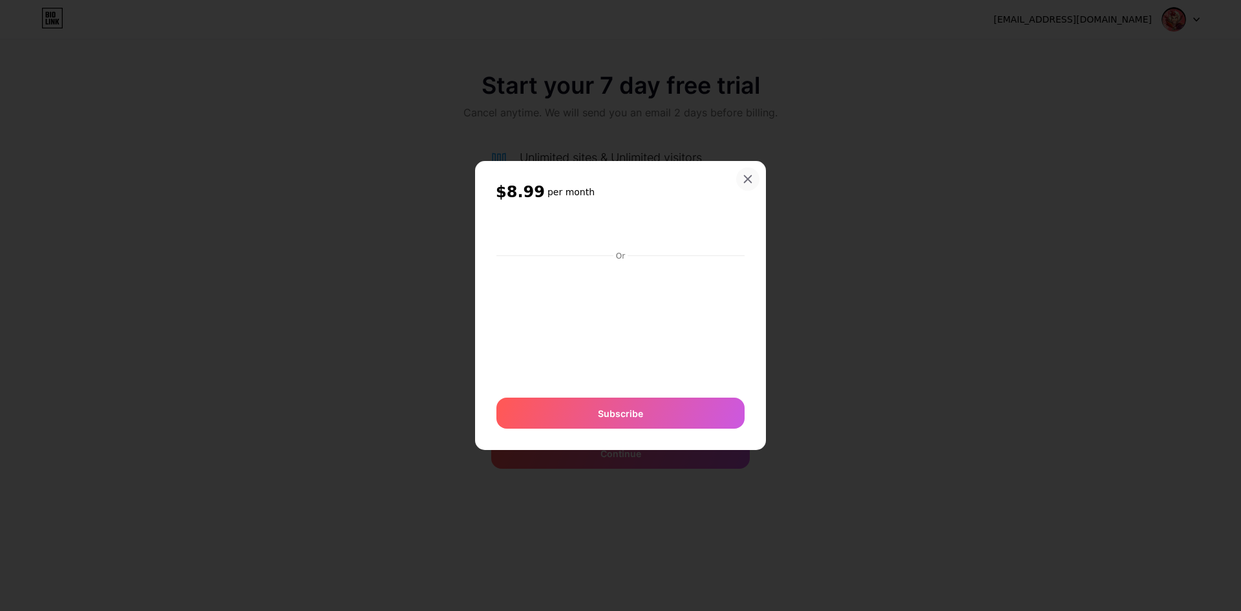
click at [744, 179] on icon at bounding box center [748, 179] width 10 height 10
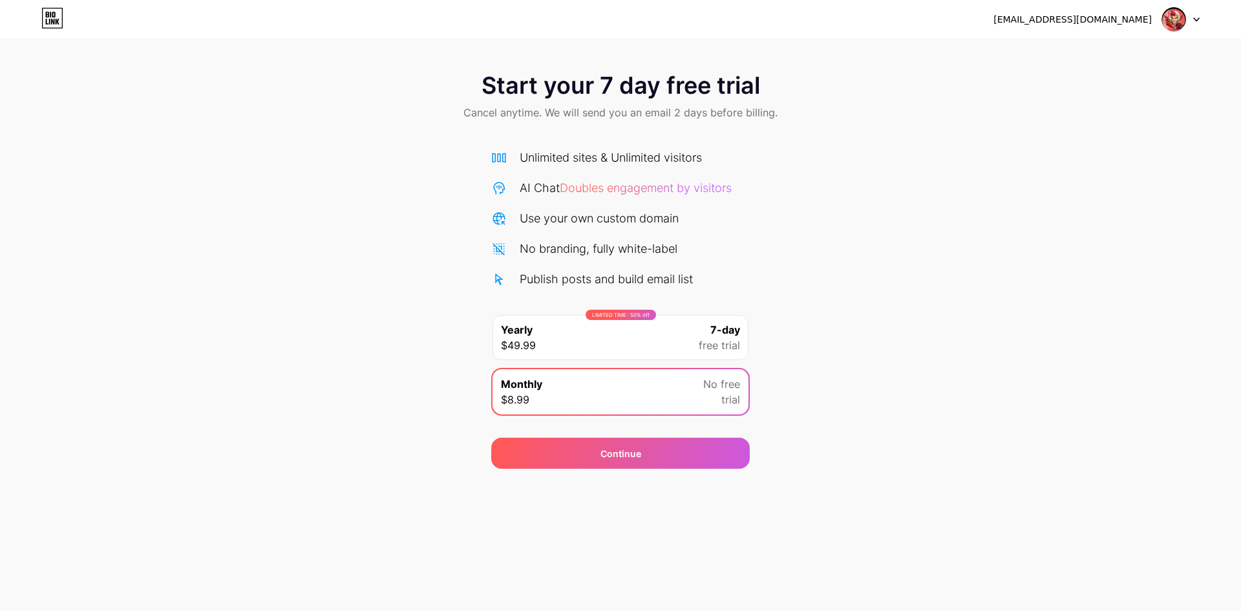
click at [584, 343] on div "LIMITED TIME : 50% off Yearly $49.99 7-day free trial" at bounding box center [621, 337] width 256 height 45
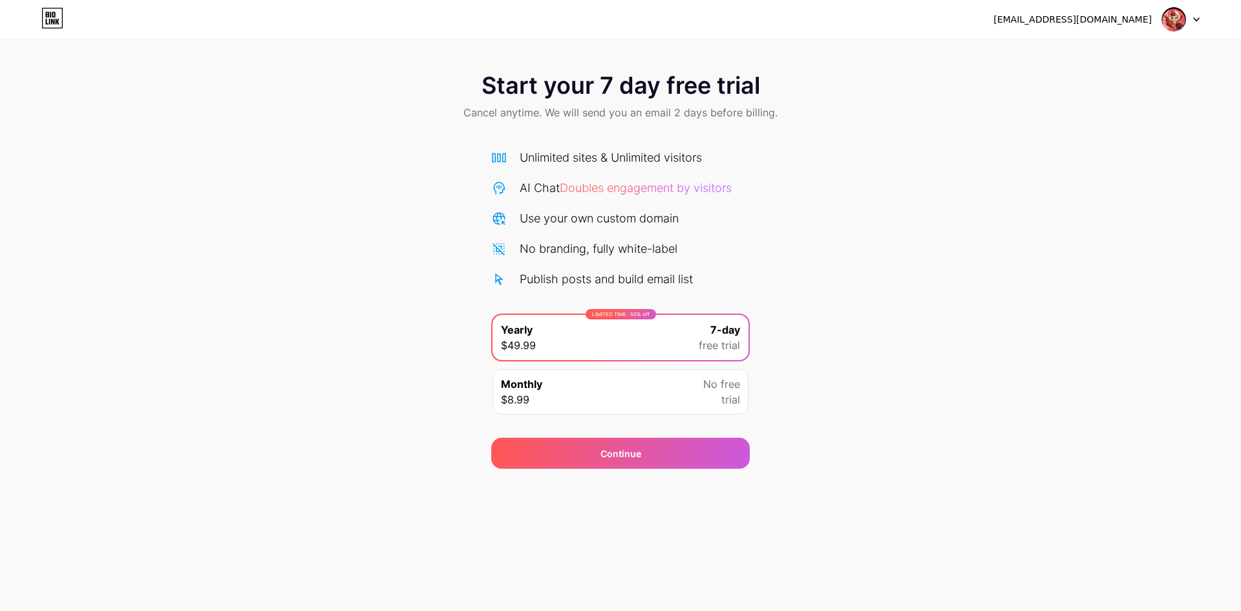
click at [616, 472] on div "[EMAIL_ADDRESS][DOMAIN_NAME] Logout Link Copied Start your 7 day free trial Can…" at bounding box center [620, 305] width 1241 height 611
click at [617, 458] on span "Continue" at bounding box center [621, 454] width 41 height 14
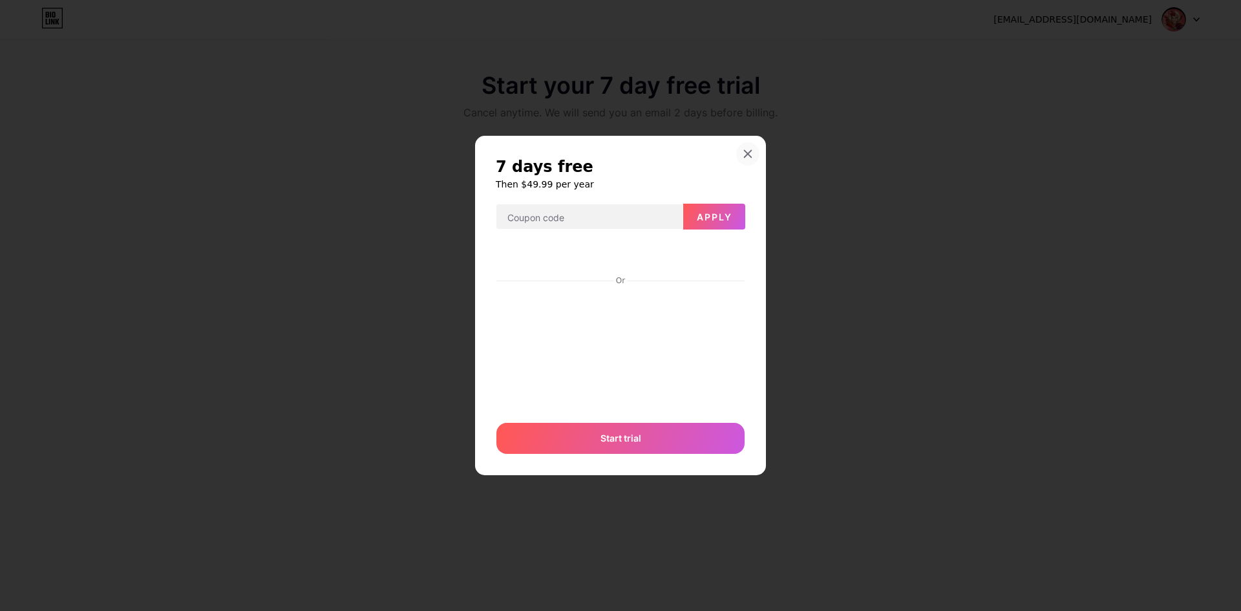
click at [750, 147] on div at bounding box center [747, 153] width 23 height 23
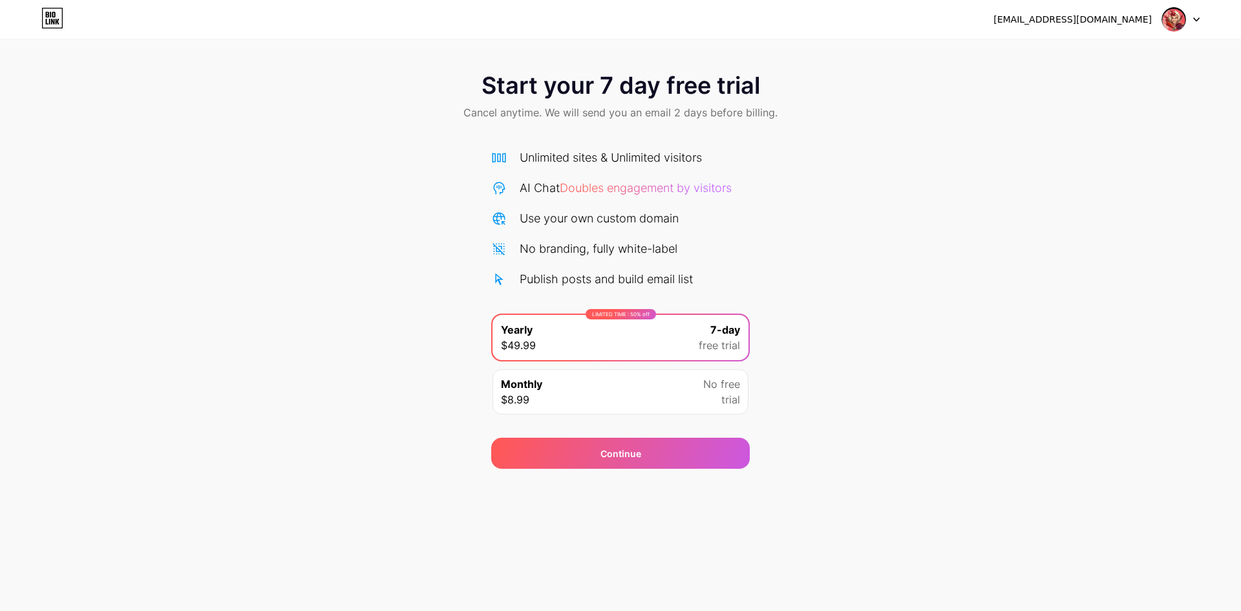
click at [1185, 21] on img at bounding box center [1174, 19] width 25 height 25
click at [1010, 146] on div "Start your 7 day free trial Cancel anytime. We will send you an email 2 days be…" at bounding box center [620, 263] width 1241 height 409
click at [1167, 17] on img at bounding box center [1174, 19] width 25 height 25
click at [1067, 56] on li "Logout" at bounding box center [1119, 53] width 160 height 35
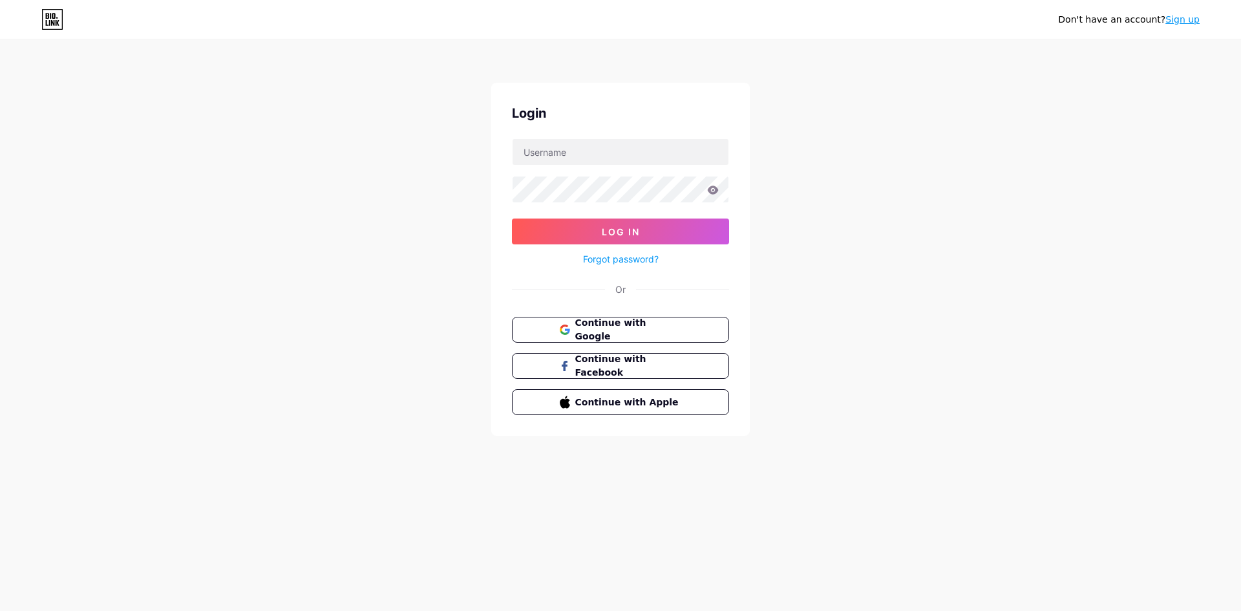
type input "[EMAIL_ADDRESS][DOMAIN_NAME]"
click at [609, 224] on button "Log In" at bounding box center [620, 231] width 217 height 26
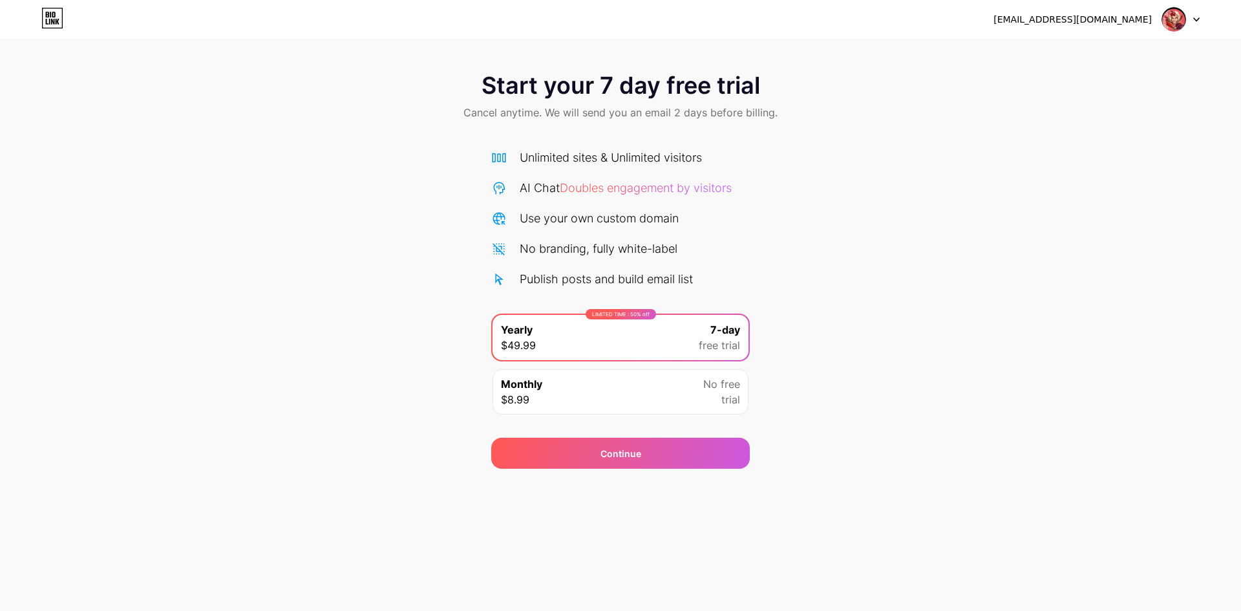
drag, startPoint x: 774, startPoint y: 82, endPoint x: 368, endPoint y: 86, distance: 405.3
click at [381, 70] on div "Start your 7 day free trial Cancel anytime. We will send you an email 2 days be…" at bounding box center [620, 97] width 1241 height 76
click at [936, 218] on div "Start your 7 day free trial Cancel anytime. We will send you an email 2 days be…" at bounding box center [620, 263] width 1241 height 409
click at [1182, 26] on img at bounding box center [1174, 19] width 25 height 25
click at [1125, 54] on li "Logout" at bounding box center [1119, 53] width 160 height 35
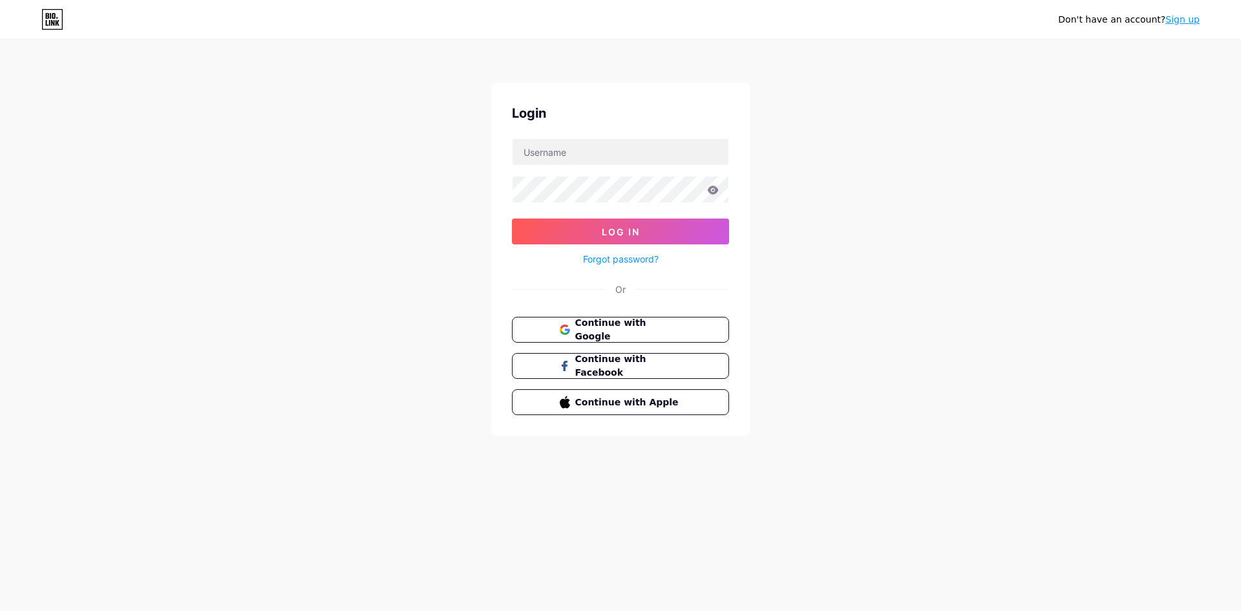
type input "[EMAIL_ADDRESS][DOMAIN_NAME]"
